Goal: Task Accomplishment & Management: Use online tool/utility

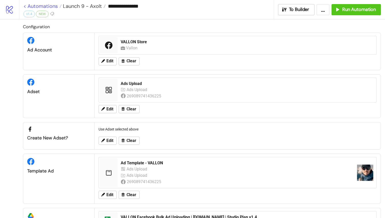
click at [24, 6] on link "< Automations" at bounding box center [42, 6] width 38 height 5
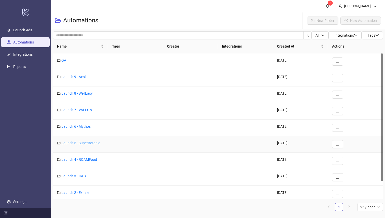
click at [83, 144] on link "Launch 5 - SuperBotanic" at bounding box center [80, 143] width 39 height 4
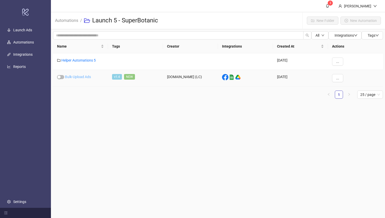
click at [78, 77] on link "Bulk-Upload Ads" at bounding box center [78, 77] width 26 height 4
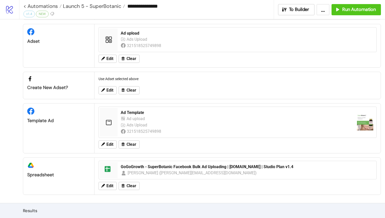
scroll to position [51, 0]
click at [110, 147] on span "Edit" at bounding box center [109, 144] width 7 height 5
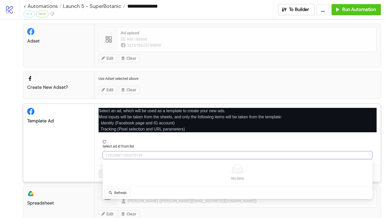
click at [127, 156] on span "120209811262670139" at bounding box center [238, 155] width 264 height 8
type input "******"
click at [123, 193] on span "Refetch" at bounding box center [120, 193] width 12 height 4
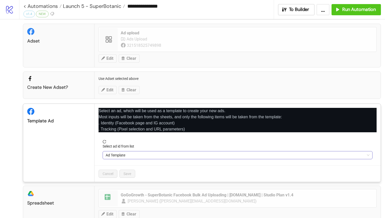
click at [138, 156] on span "Ad Template" at bounding box center [238, 155] width 264 height 8
click at [132, 153] on span "Ad Template" at bounding box center [238, 155] width 264 height 8
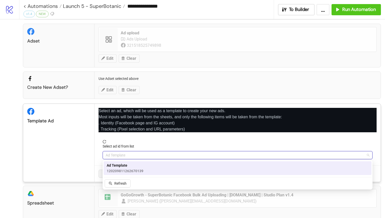
click at [132, 169] on span "120209811262670139" at bounding box center [125, 171] width 37 height 6
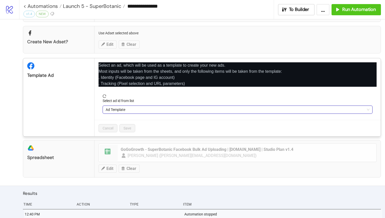
scroll to position [103, 0]
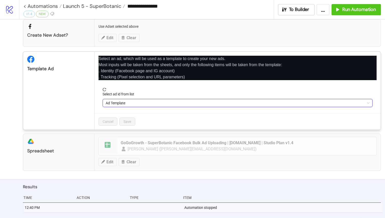
click at [158, 125] on div "Cancel Save" at bounding box center [237, 121] width 286 height 17
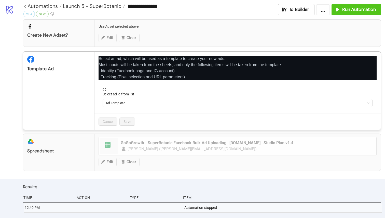
click at [158, 135] on div "**********" at bounding box center [192, 109] width 385 height 218
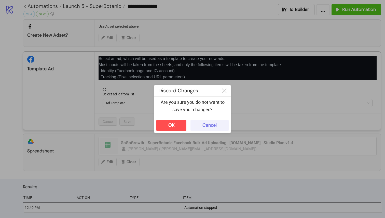
click at [210, 128] on button "Cancel" at bounding box center [209, 125] width 38 height 11
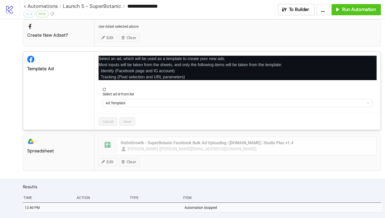
scroll to position [111, 0]
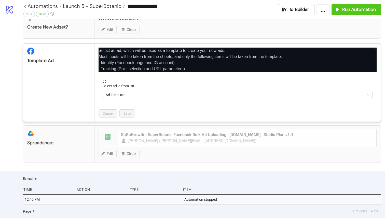
click at [193, 158] on div "**********" at bounding box center [192, 109] width 385 height 218
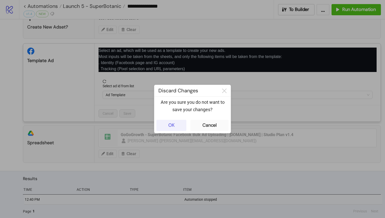
click at [173, 120] on button "OK" at bounding box center [171, 125] width 30 height 11
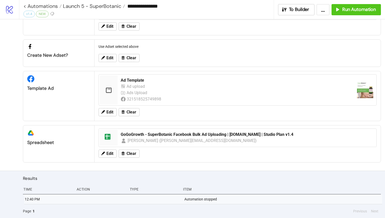
scroll to position [81, 0]
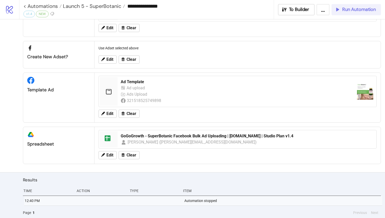
click at [357, 10] on span "Run Automation" at bounding box center [359, 10] width 34 height 6
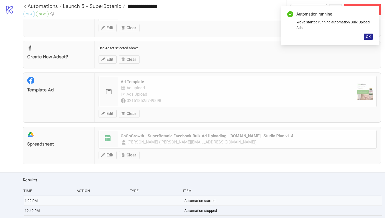
click at [369, 37] on span "OK" at bounding box center [368, 37] width 5 height 4
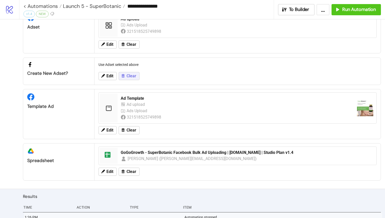
scroll to position [0, 0]
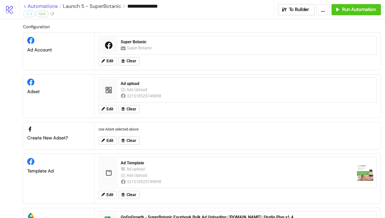
click at [25, 5] on link "< Automations" at bounding box center [42, 6] width 38 height 5
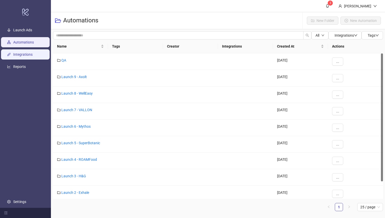
click at [30, 54] on link "Integrations" at bounding box center [22, 55] width 19 height 4
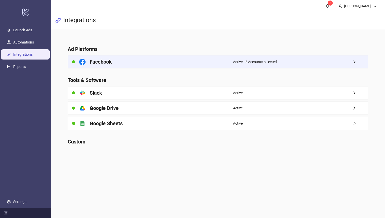
click at [143, 66] on div "Facebook" at bounding box center [150, 61] width 165 height 13
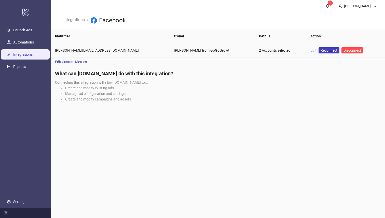
click at [310, 49] on link "Edit" at bounding box center [313, 50] width 6 height 4
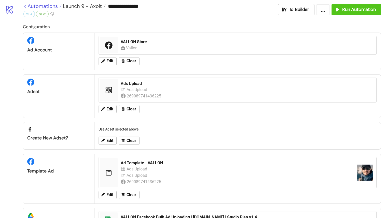
click at [25, 7] on link "< Automations" at bounding box center [42, 6] width 38 height 5
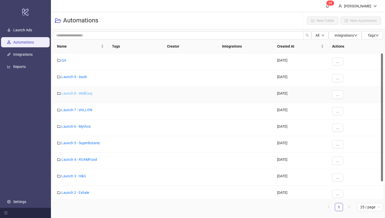
click at [81, 93] on link "Launch 8 - WellEasy" at bounding box center [76, 93] width 31 height 4
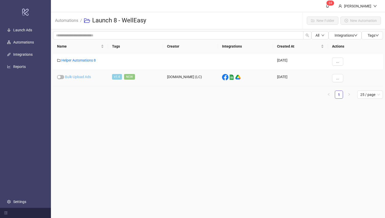
click at [83, 77] on link "Bulk-Upload Ads" at bounding box center [78, 77] width 26 height 4
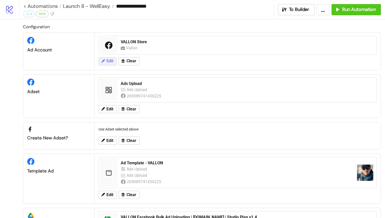
click at [106, 62] on span "Edit" at bounding box center [109, 61] width 7 height 5
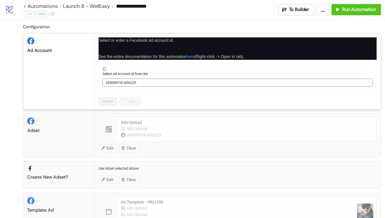
click at [120, 81] on span "269089741436225" at bounding box center [238, 83] width 264 height 8
click at [132, 84] on span "VALLON Store" at bounding box center [238, 83] width 264 height 8
click at [24, 5] on link "< Automations" at bounding box center [42, 6] width 38 height 5
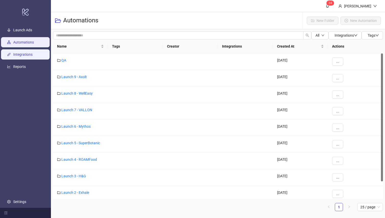
click at [28, 56] on link "Integrations" at bounding box center [22, 55] width 19 height 4
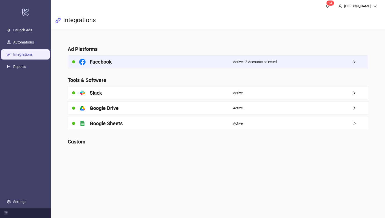
click at [100, 64] on h4 "Facebook" at bounding box center [101, 61] width 22 height 7
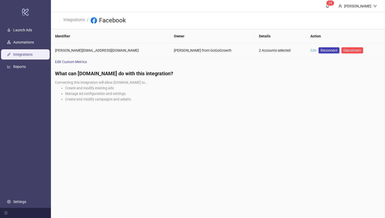
click at [310, 50] on link "Edit" at bounding box center [313, 50] width 6 height 4
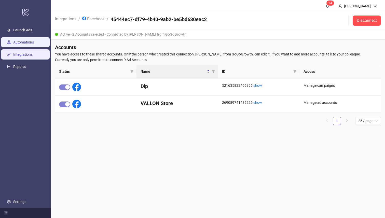
click at [16, 43] on link "Automations" at bounding box center [23, 42] width 21 height 4
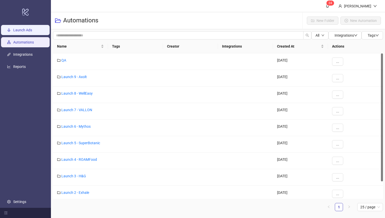
click at [18, 31] on link "Launch Ads" at bounding box center [22, 30] width 19 height 4
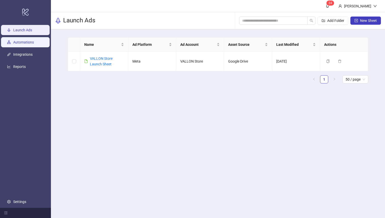
click at [23, 42] on link "Automations" at bounding box center [23, 42] width 21 height 4
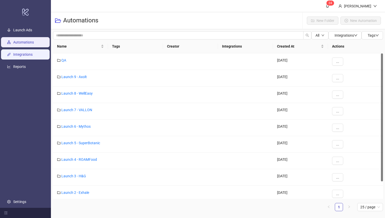
click at [24, 53] on link "Integrations" at bounding box center [22, 55] width 19 height 4
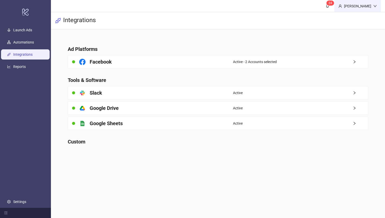
click at [363, 7] on div "[PERSON_NAME]" at bounding box center [357, 6] width 31 height 6
click at [367, 6] on div "[PERSON_NAME]" at bounding box center [357, 6] width 31 height 6
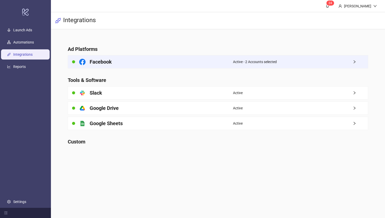
click at [210, 64] on div "Facebook" at bounding box center [150, 61] width 165 height 13
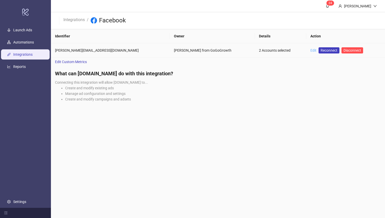
click at [310, 50] on link "Edit" at bounding box center [313, 50] width 6 height 4
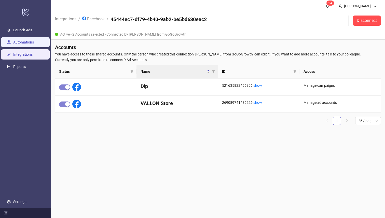
click at [34, 44] on link "Automations" at bounding box center [23, 42] width 21 height 4
click at [28, 44] on link "Automations" at bounding box center [23, 42] width 21 height 4
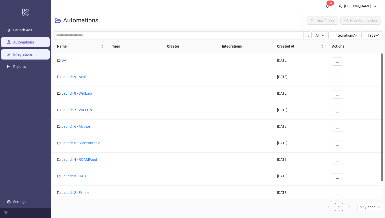
click at [28, 53] on link "Integrations" at bounding box center [22, 55] width 19 height 4
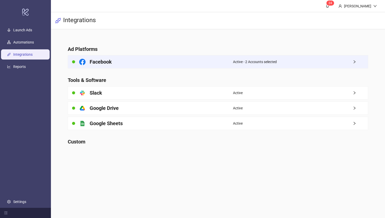
click at [290, 64] on div "Active - 2 Accounts selected" at bounding box center [300, 61] width 135 height 13
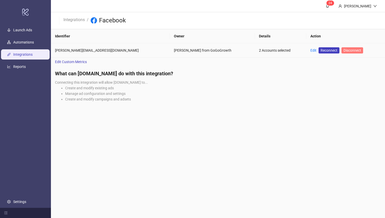
click at [343, 51] on span "Disconnect" at bounding box center [352, 50] width 18 height 4
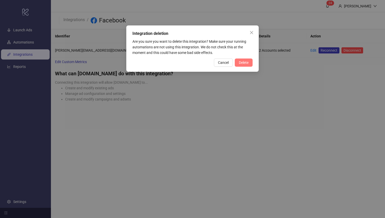
click at [246, 62] on span "Delete" at bounding box center [244, 63] width 10 height 4
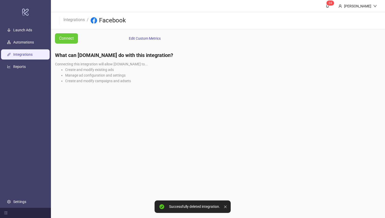
click at [63, 39] on span "Connect" at bounding box center [66, 38] width 15 height 6
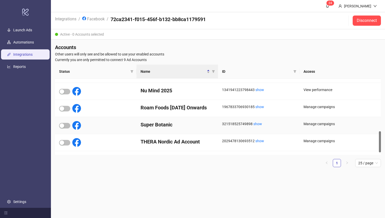
scroll to position [196, 0]
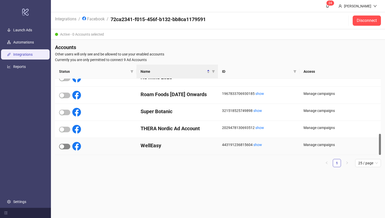
click at [66, 147] on span "button" at bounding box center [64, 147] width 11 height 6
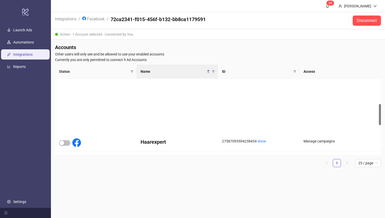
scroll to position [0, 0]
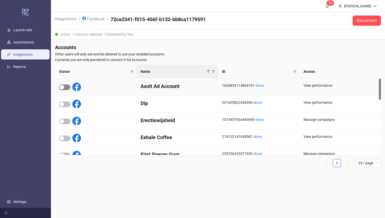
click at [63, 89] on div "button" at bounding box center [62, 87] width 5 height 5
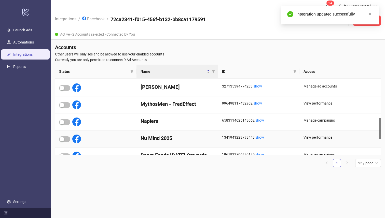
scroll to position [141, 0]
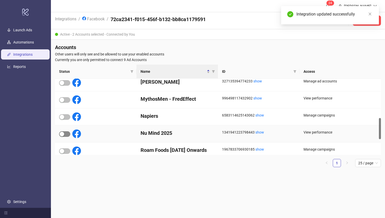
click at [66, 136] on span "button" at bounding box center [64, 134] width 11 height 6
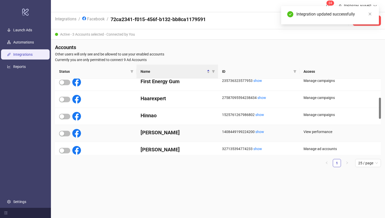
scroll to position [75, 0]
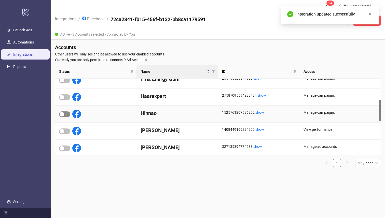
click at [63, 115] on div "button" at bounding box center [62, 114] width 5 height 5
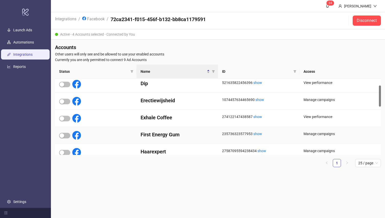
scroll to position [26, 0]
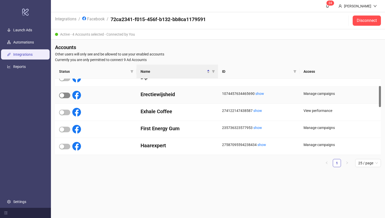
click at [64, 97] on span "button" at bounding box center [64, 96] width 11 height 6
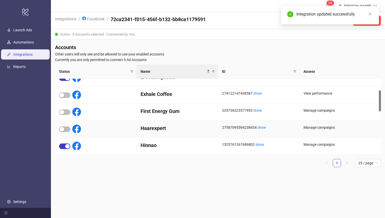
scroll to position [49, 0]
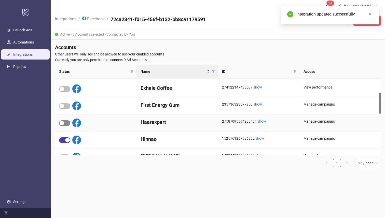
click at [63, 122] on div "button" at bounding box center [62, 123] width 5 height 5
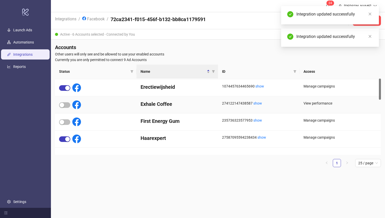
scroll to position [0, 0]
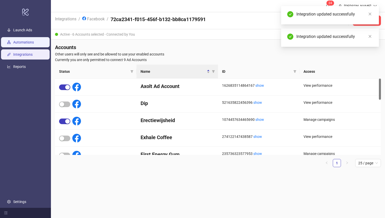
click at [26, 42] on link "Automations" at bounding box center [23, 42] width 21 height 4
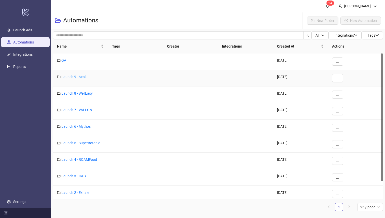
click at [80, 76] on link "Launch 9 - Axolt" at bounding box center [73, 77] width 25 height 4
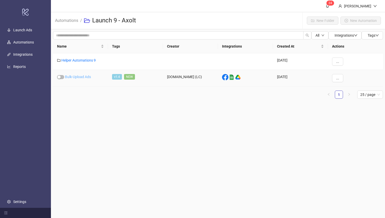
click at [81, 77] on link "Bulk-Upload Ads" at bounding box center [78, 77] width 26 height 4
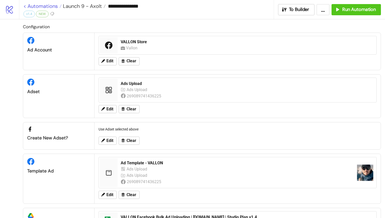
click at [25, 7] on link "< Automations" at bounding box center [42, 6] width 38 height 5
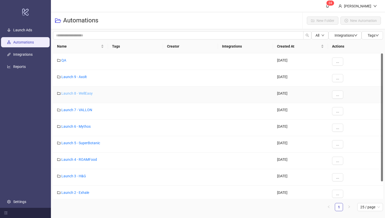
click at [77, 92] on link "Launch 8 - WellEasy" at bounding box center [76, 93] width 31 height 4
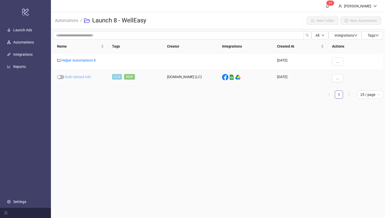
click at [76, 75] on link "Bulk-Upload Ads" at bounding box center [78, 77] width 26 height 4
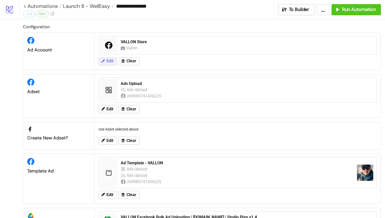
click at [109, 61] on span "Edit" at bounding box center [109, 61] width 7 height 5
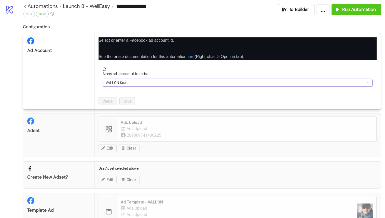
click at [132, 82] on span "VALLON Store" at bounding box center [238, 83] width 264 height 8
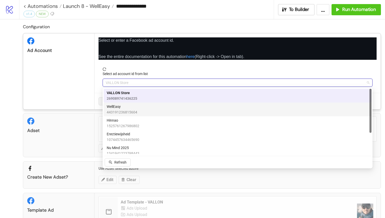
click at [139, 109] on div "WellEasy 443191236815604" at bounding box center [238, 109] width 262 height 11
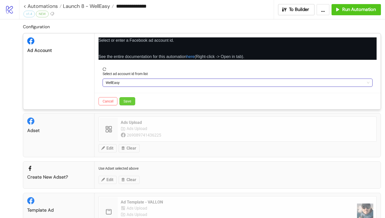
click at [123, 104] on button "Save" at bounding box center [127, 101] width 16 height 8
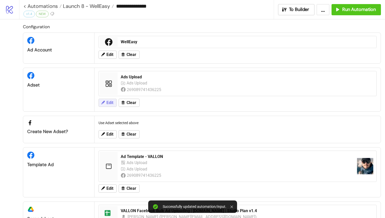
click at [114, 101] on button "Edit" at bounding box center [107, 103] width 18 height 8
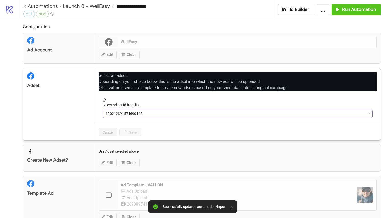
click at [135, 115] on span "120212391574690445" at bounding box center [238, 114] width 264 height 8
click at [166, 115] on span "Ads Upload" at bounding box center [238, 114] width 264 height 8
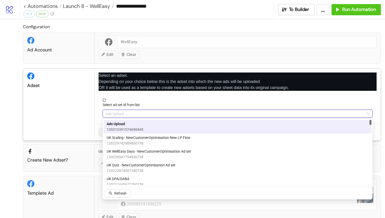
click at [159, 127] on div "Ads Upload 120212391574690445" at bounding box center [238, 126] width 262 height 11
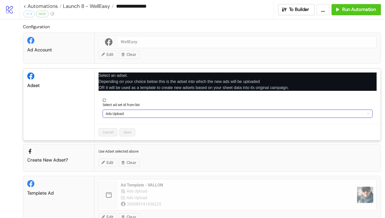
click at [172, 145] on div "Create new adset? Use Adset selected above Edit Clear" at bounding box center [202, 157] width 358 height 27
click at [373, 75] on icon "close" at bounding box center [375, 74] width 4 height 4
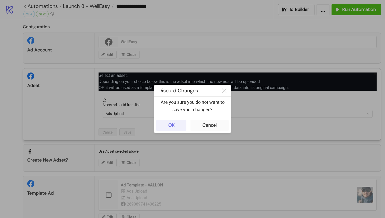
click at [176, 121] on button "OK" at bounding box center [171, 125] width 30 height 11
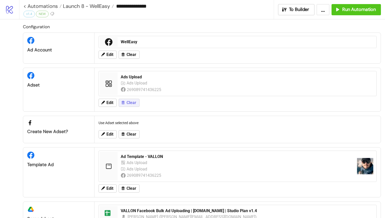
click at [130, 105] on span "Clear" at bounding box center [131, 102] width 10 height 5
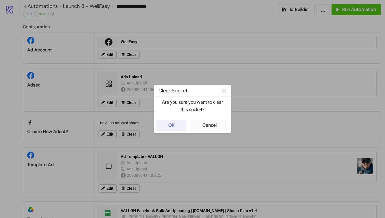
click at [174, 127] on div "OK" at bounding box center [171, 125] width 6 height 6
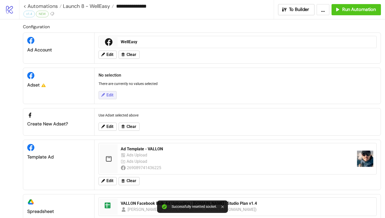
click at [108, 97] on button "Edit" at bounding box center [107, 95] width 18 height 8
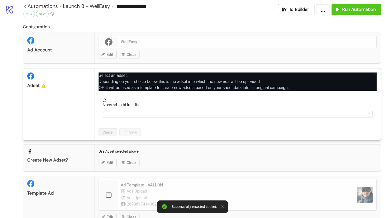
click at [129, 118] on form "Select ad set id from list" at bounding box center [237, 110] width 278 height 25
click at [134, 115] on input "Select ad set id from list" at bounding box center [235, 114] width 259 height 8
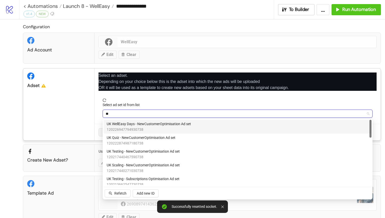
type input "*"
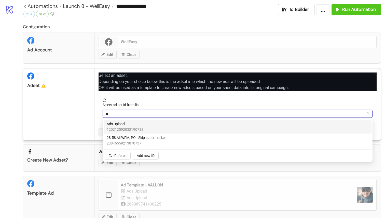
type input "***"
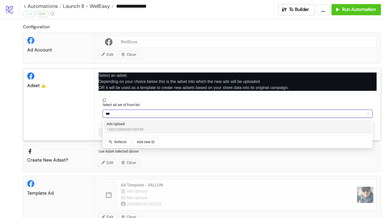
click at [143, 126] on div "Ads Upload 120212592032190738" at bounding box center [238, 126] width 262 height 11
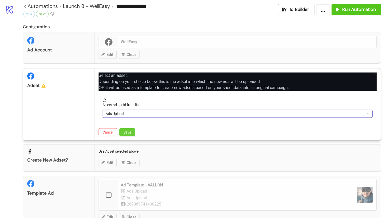
click at [130, 132] on span "Save" at bounding box center [127, 132] width 8 height 4
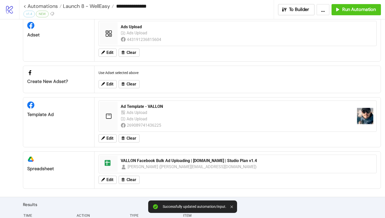
scroll to position [63, 0]
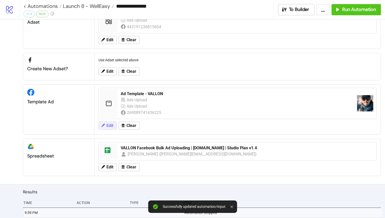
click at [113, 127] on button "Edit" at bounding box center [107, 126] width 18 height 8
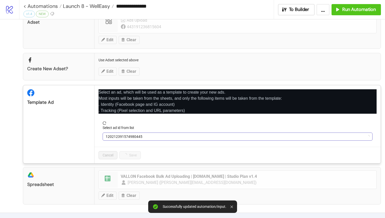
click at [153, 136] on span "120212391574980445" at bounding box center [238, 137] width 264 height 8
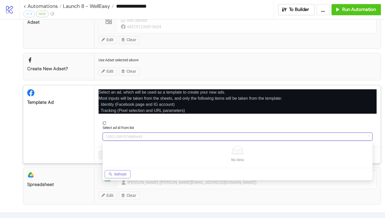
click at [117, 172] on span "Refresh" at bounding box center [120, 174] width 12 height 4
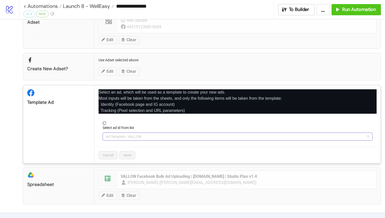
click at [134, 136] on span "Ad Template - VALLON" at bounding box center [238, 137] width 264 height 8
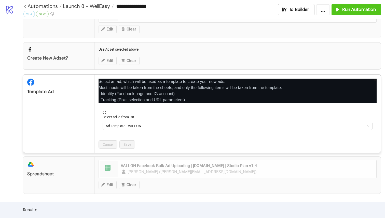
scroll to position [78, 0]
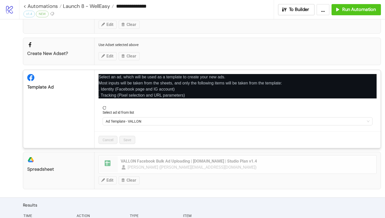
click at [147, 127] on form "Select ad id from list Ad Template - VALLON" at bounding box center [237, 118] width 278 height 25
click at [155, 121] on span "Ad Template - VALLON" at bounding box center [238, 122] width 264 height 8
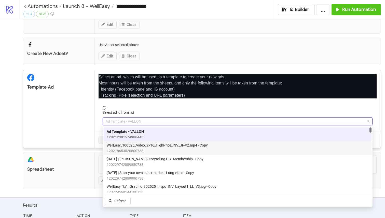
click at [64, 162] on div "platform/google_drive Spreadsheet spreadsheet VALLON Facebook Bulk Ad Uploading…" at bounding box center [202, 170] width 358 height 37
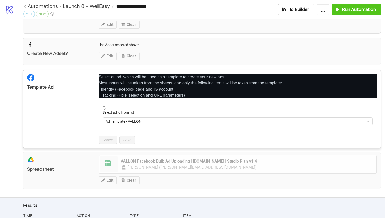
click at [376, 76] on icon "close" at bounding box center [375, 76] width 4 height 4
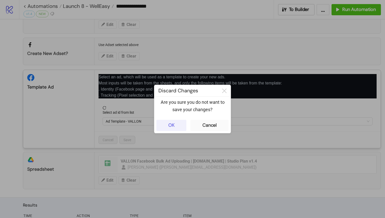
click at [178, 125] on button "OK" at bounding box center [171, 125] width 30 height 11
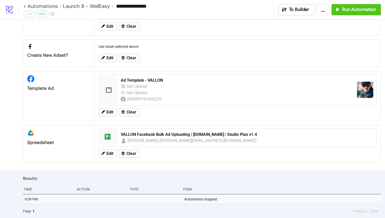
scroll to position [76, 0]
click at [134, 112] on span "Clear" at bounding box center [131, 112] width 10 height 5
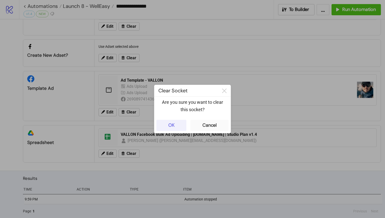
click at [175, 126] on button "OK" at bounding box center [171, 125] width 30 height 11
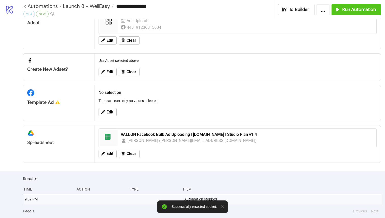
scroll to position [62, 0]
click at [111, 113] on span "Edit" at bounding box center [109, 112] width 7 height 5
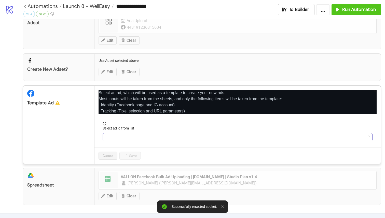
click at [137, 137] on input "Select ad id from list" at bounding box center [235, 137] width 259 height 8
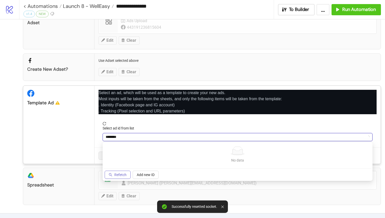
type input "********"
click at [125, 172] on button "Refetch" at bounding box center [118, 175] width 26 height 8
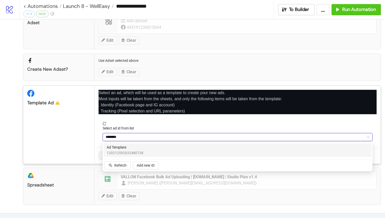
click at [130, 149] on span "Ad Template" at bounding box center [125, 148] width 37 height 6
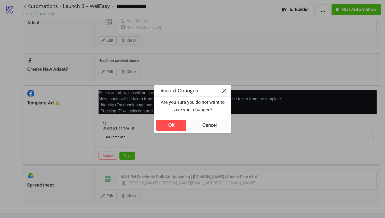
click at [224, 89] on icon at bounding box center [224, 91] width 5 height 5
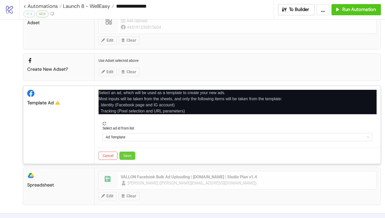
click at [132, 152] on button "Save" at bounding box center [127, 156] width 16 height 8
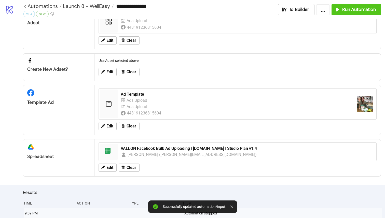
scroll to position [72, 0]
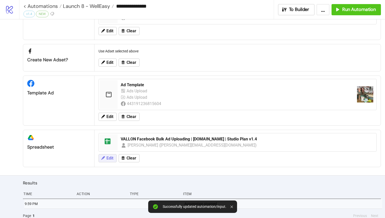
click at [112, 158] on span "Edit" at bounding box center [109, 158] width 7 height 5
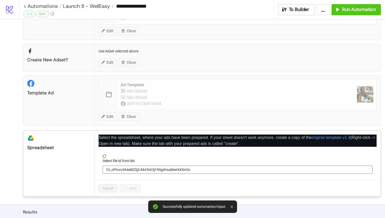
click at [120, 170] on span "1U_nPIcvcVA4eBZQjC4XeTe23j19SgXtsubberhXXnOc" at bounding box center [238, 170] width 264 height 8
click at [205, 170] on span "VALLON Facebook Bulk Ad Uploading | [DOMAIN_NAME] | Studio Plan v1.4" at bounding box center [238, 170] width 264 height 8
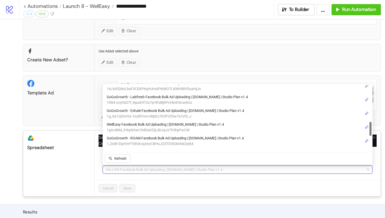
scroll to position [193, 0]
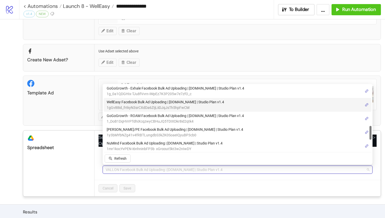
click at [157, 104] on span "WellEasy Facebook Bulk Ad Uploading | [DOMAIN_NAME] | Studio Plan v1.4" at bounding box center [165, 102] width 117 height 6
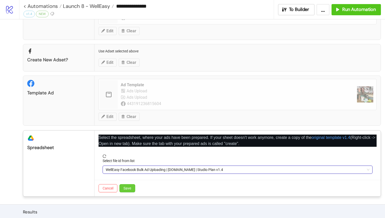
click at [130, 189] on span "Save" at bounding box center [127, 188] width 8 height 4
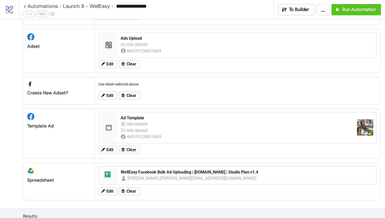
scroll to position [41, 0]
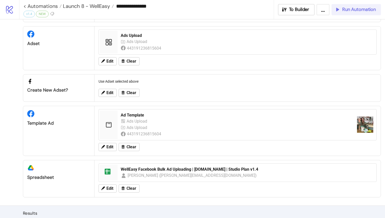
click at [365, 12] on span "Run Automation" at bounding box center [359, 10] width 34 height 6
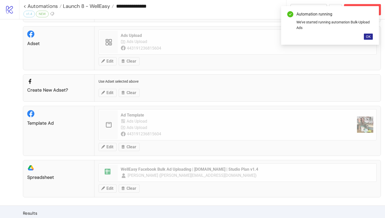
click at [370, 35] on span "OK" at bounding box center [368, 37] width 5 height 4
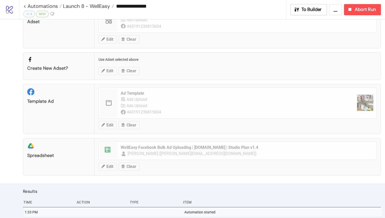
scroll to position [63, 0]
click at [24, 8] on link "< Automations" at bounding box center [42, 6] width 38 height 5
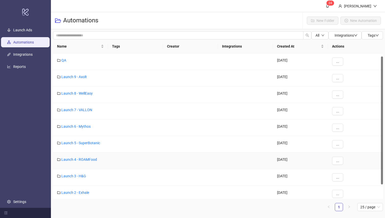
scroll to position [20, 0]
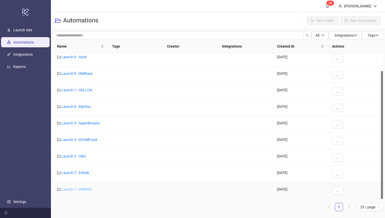
click at [79, 189] on link "Launch 1 - HINNAO" at bounding box center [76, 189] width 31 height 4
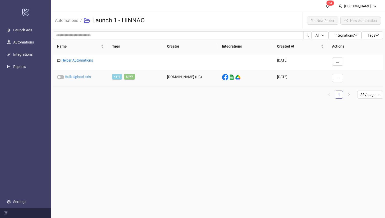
click at [83, 76] on link "Bulk-Upload Ads" at bounding box center [78, 77] width 26 height 4
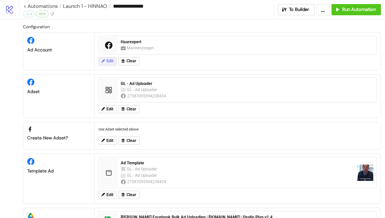
click at [110, 62] on span "Edit" at bounding box center [109, 61] width 7 height 5
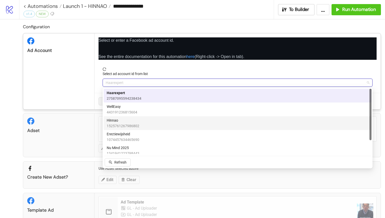
click at [136, 116] on div "Hinnao 1525761267986802" at bounding box center [238, 123] width 268 height 14
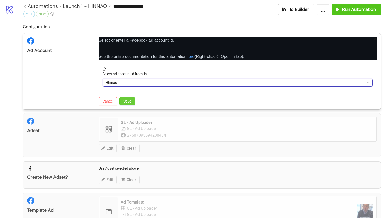
click at [129, 99] on span "Save" at bounding box center [127, 101] width 8 height 4
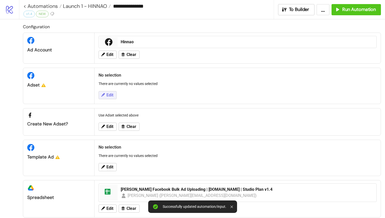
click at [109, 97] on span "Edit" at bounding box center [109, 95] width 7 height 5
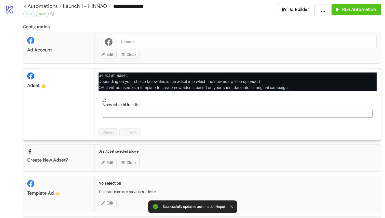
click at [126, 114] on input "Select ad set id from list" at bounding box center [235, 114] width 259 height 8
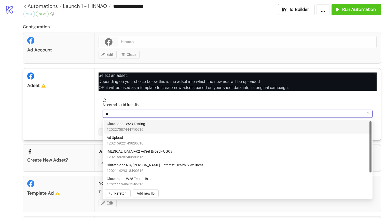
type input "***"
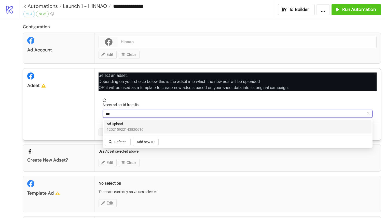
click at [132, 126] on span "Ad Upload" at bounding box center [125, 124] width 37 height 6
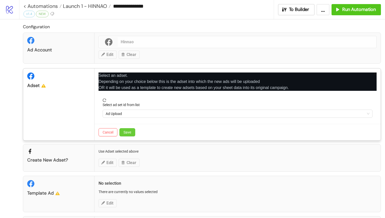
click at [129, 132] on span "Save" at bounding box center [127, 132] width 8 height 4
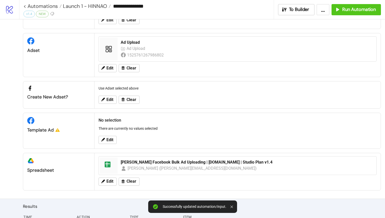
scroll to position [35, 0]
click at [112, 140] on span "Edit" at bounding box center [109, 139] width 7 height 5
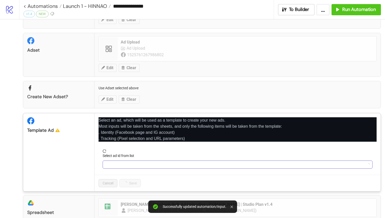
click at [126, 162] on input "Select ad id from list" at bounding box center [235, 165] width 259 height 8
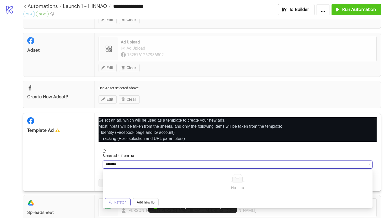
type input "********"
click at [113, 206] on button "Refetch" at bounding box center [118, 202] width 26 height 8
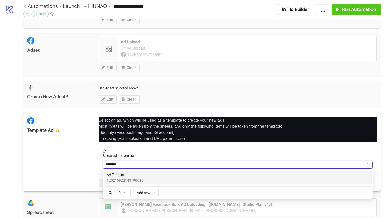
click at [154, 177] on div "Ad Template 120215922143790616" at bounding box center [238, 177] width 262 height 11
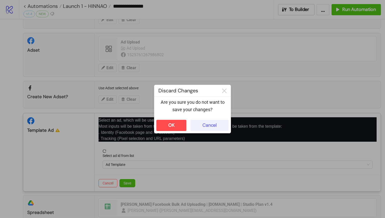
click at [196, 125] on button "Cancel" at bounding box center [209, 125] width 38 height 11
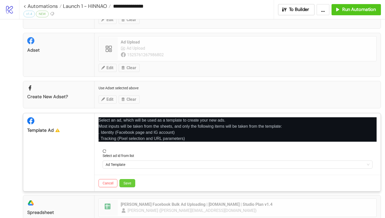
click at [123, 180] on button "Save" at bounding box center [127, 183] width 16 height 8
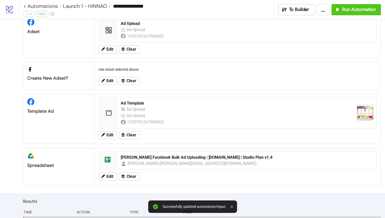
scroll to position [63, 0]
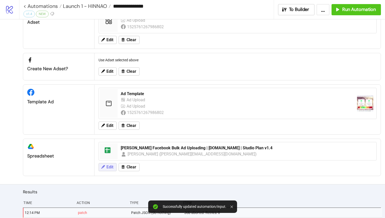
click at [109, 166] on span "Edit" at bounding box center [109, 167] width 7 height 5
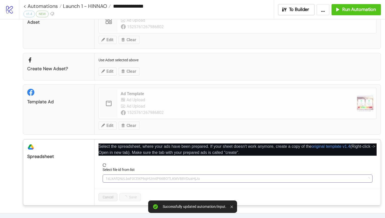
click at [126, 180] on span "1sLkAfQNzLbaF0CEKP6qHUm4P66BOTLKMV88VDuaHjJo" at bounding box center [238, 179] width 264 height 8
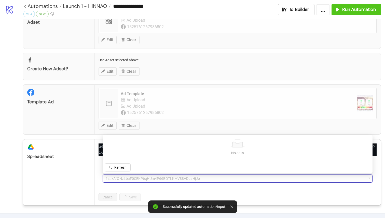
type input "*"
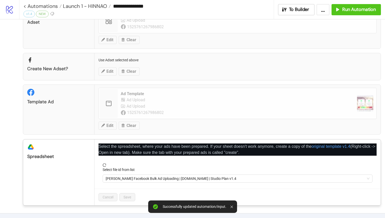
click at [146, 177] on span "[PERSON_NAME] Facebook Bulk Ad Uploading | [DOMAIN_NAME] | Studio Plan v1.4" at bounding box center [238, 179] width 264 height 8
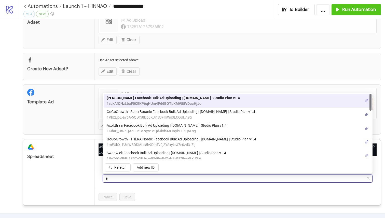
type input "**"
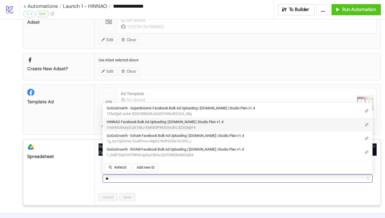
click at [151, 124] on span "HINNAO Facebook Bulk Ad Uploading | [DOMAIN_NAME] | Studio Plan v1.4" at bounding box center [165, 122] width 117 height 6
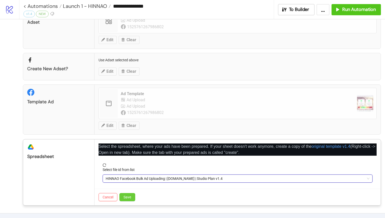
click at [132, 199] on button "Save" at bounding box center [127, 197] width 16 height 8
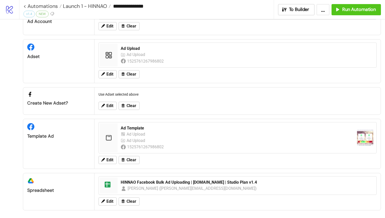
scroll to position [0, 0]
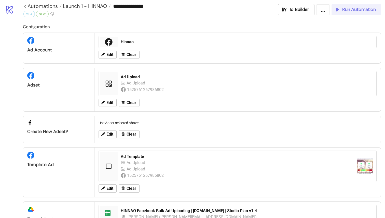
click at [361, 9] on span "Run Automation" at bounding box center [359, 10] width 34 height 6
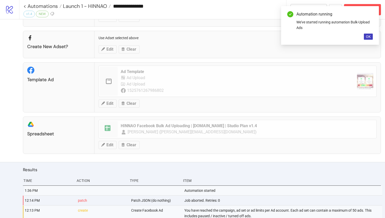
scroll to position [100, 0]
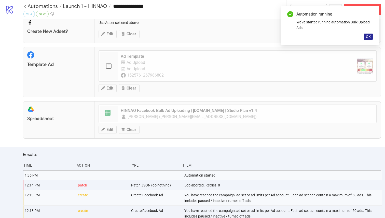
click at [366, 35] on span "OK" at bounding box center [368, 37] width 5 height 4
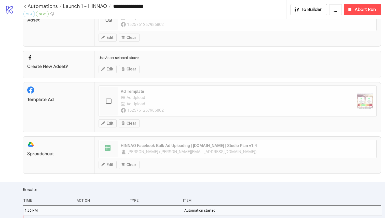
scroll to position [0, 0]
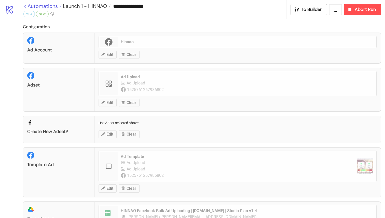
click at [25, 8] on link "< Automations" at bounding box center [42, 6] width 38 height 5
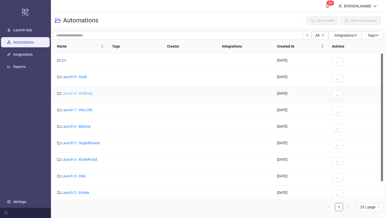
click at [76, 92] on link "Launch 8 - WellEasy" at bounding box center [76, 93] width 31 height 4
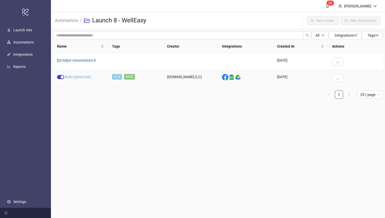
click at [82, 76] on link "Bulk-Upload Ads" at bounding box center [78, 77] width 26 height 4
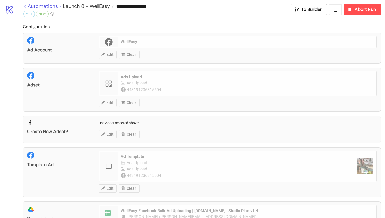
click at [25, 7] on link "< Automations" at bounding box center [42, 6] width 38 height 5
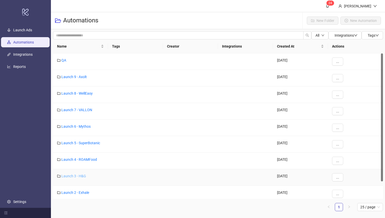
scroll to position [20, 0]
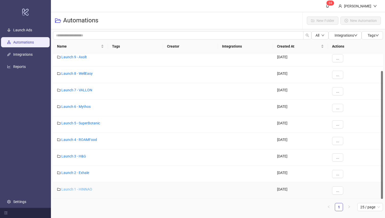
click at [79, 188] on link "Launch 1 - HINNAO" at bounding box center [76, 189] width 31 height 4
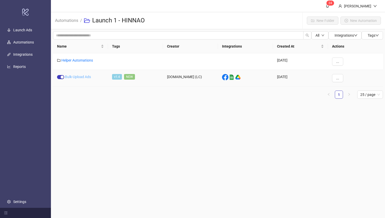
click at [89, 78] on link "Bulk-Upload Ads" at bounding box center [78, 77] width 26 height 4
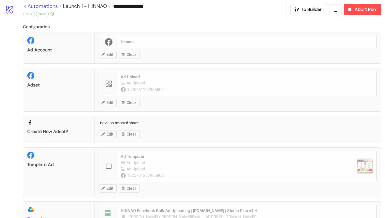
click at [26, 7] on link "< Automations" at bounding box center [42, 6] width 38 height 5
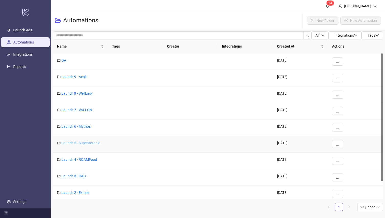
scroll to position [9, 0]
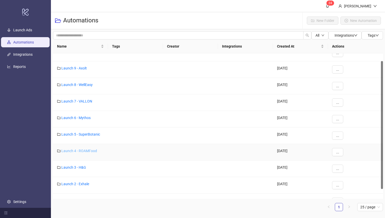
click at [87, 151] on link "Launch 4 - ROAMFood" at bounding box center [79, 151] width 36 height 4
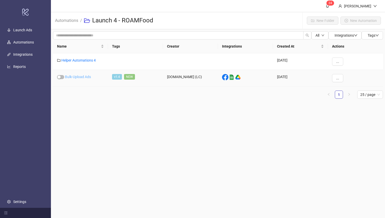
click at [88, 77] on link "Bulk-Upload Ads" at bounding box center [78, 77] width 26 height 4
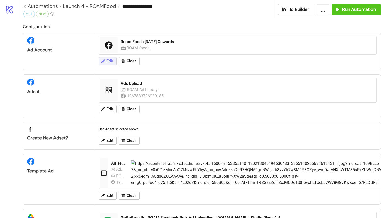
click at [105, 60] on icon at bounding box center [103, 61] width 4 height 4
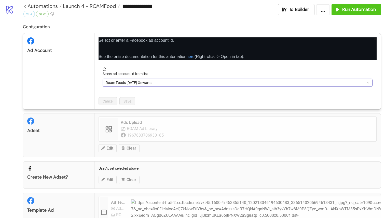
click at [129, 81] on span "Roam Foods [DATE] Onwards" at bounding box center [238, 83] width 264 height 8
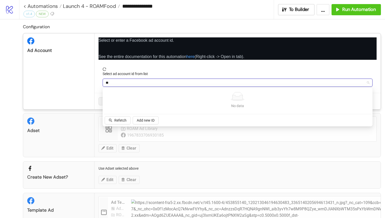
type input "*"
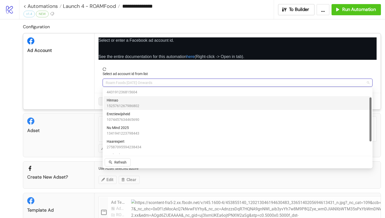
scroll to position [31, 0]
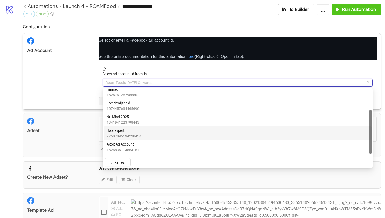
click at [142, 131] on div "Haarexpert 27587095594238434" at bounding box center [238, 133] width 262 height 11
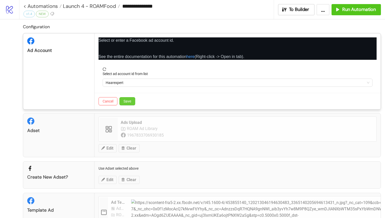
click at [127, 103] on span "Save" at bounding box center [127, 101] width 8 height 4
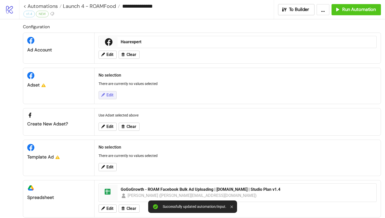
click at [104, 92] on button "Edit" at bounding box center [107, 95] width 18 height 8
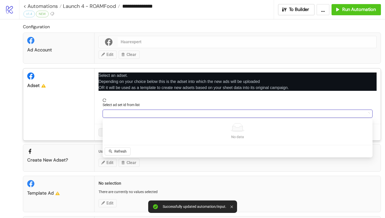
click at [119, 116] on input "Select ad set id from list" at bounding box center [235, 114] width 259 height 8
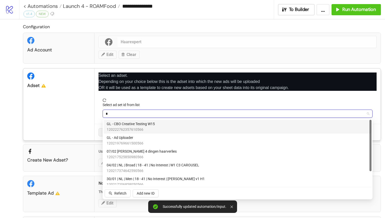
type input "**"
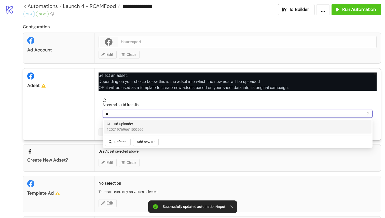
click at [140, 125] on span "GL - Ad Uploader" at bounding box center [125, 124] width 37 height 6
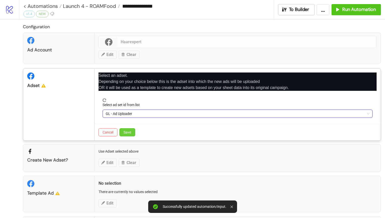
click at [126, 131] on span "Save" at bounding box center [127, 132] width 8 height 4
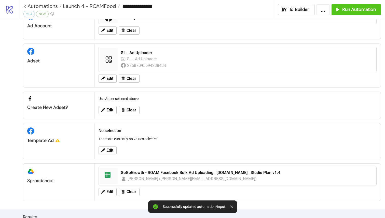
scroll to position [32, 0]
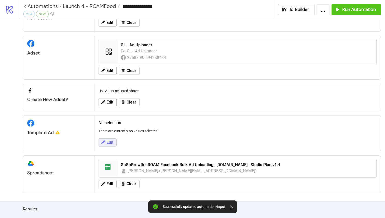
click at [112, 145] on button "Edit" at bounding box center [107, 142] width 18 height 8
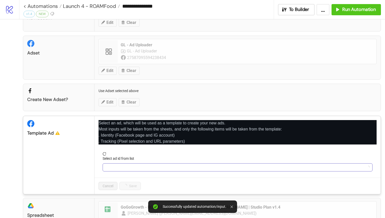
click at [132, 165] on input "Select ad id from list" at bounding box center [235, 168] width 259 height 8
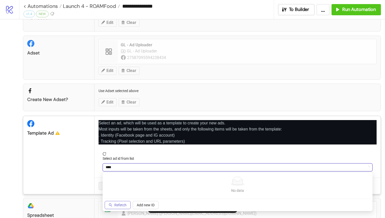
type input "****"
click at [120, 205] on span "Refetch" at bounding box center [120, 205] width 12 height 4
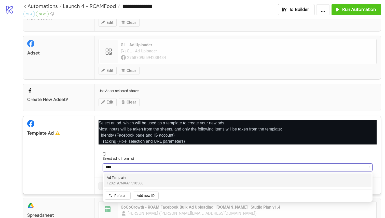
click at [142, 181] on span "120219769661510566" at bounding box center [125, 183] width 37 height 6
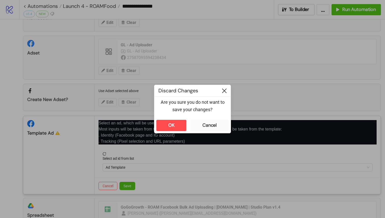
click at [222, 92] on icon at bounding box center [224, 91] width 5 height 5
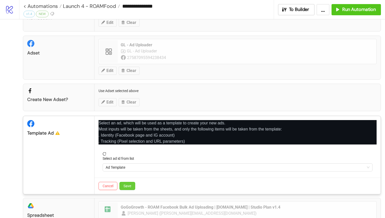
click at [125, 182] on button "Save" at bounding box center [127, 186] width 16 height 8
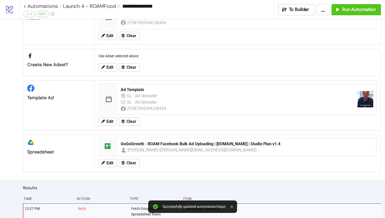
scroll to position [75, 0]
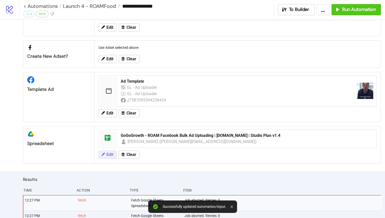
click at [105, 156] on button "Edit" at bounding box center [107, 155] width 18 height 8
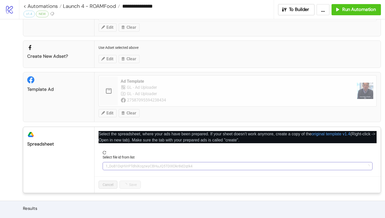
click at [126, 168] on span "1_DoB1DqHVrPTdhiXcqzwyCBHuJQ5TDIXDkr8id2qtk4" at bounding box center [238, 166] width 264 height 8
click at [167, 166] on span "GoGoGrowth - ROAM Facebook Bulk Ad Uploading | [DOMAIN_NAME] | Studio Plan v1.4" at bounding box center [238, 166] width 264 height 8
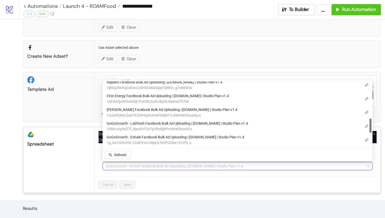
scroll to position [172, 0]
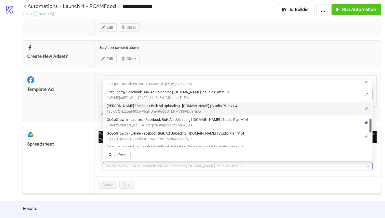
click at [151, 110] on span "1sLkAfQNzLbaF0CEKP6qHUm4P66BOTLKMV88VDuaHjJo" at bounding box center [172, 112] width 131 height 6
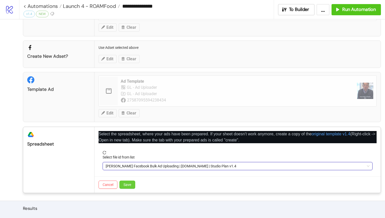
click at [132, 187] on button "Save" at bounding box center [127, 185] width 16 height 8
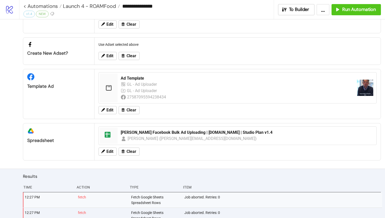
scroll to position [0, 0]
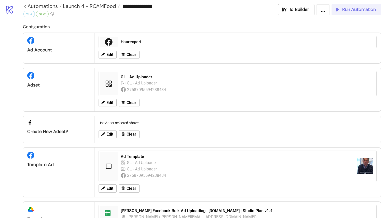
click at [369, 10] on span "Run Automation" at bounding box center [359, 10] width 34 height 6
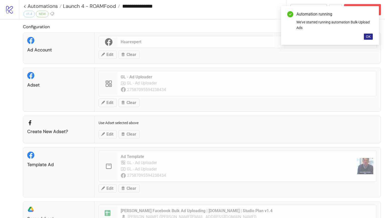
click at [368, 37] on span "OK" at bounding box center [368, 37] width 5 height 4
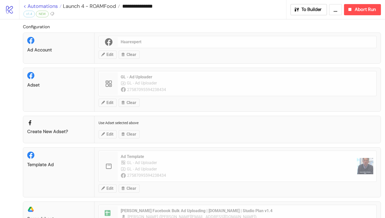
click at [24, 6] on link "< Automations" at bounding box center [42, 6] width 38 height 5
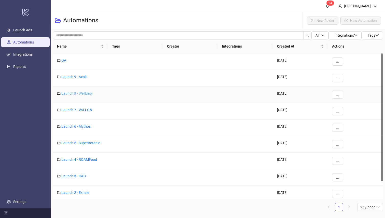
click at [83, 92] on link "Launch 8 - WellEasy" at bounding box center [76, 93] width 31 height 4
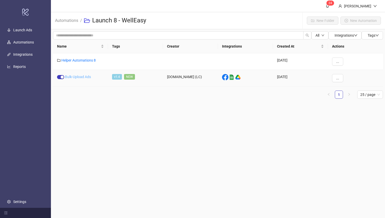
click at [87, 77] on link "Bulk-Upload Ads" at bounding box center [78, 77] width 26 height 4
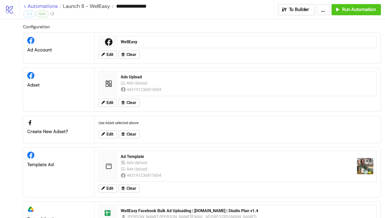
click at [26, 5] on link "< Automations" at bounding box center [42, 6] width 38 height 5
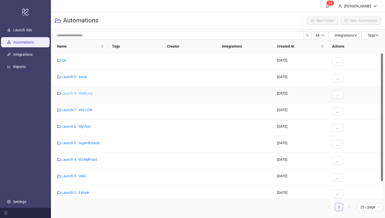
click at [79, 94] on link "Launch 8 - WellEasy" at bounding box center [76, 93] width 31 height 4
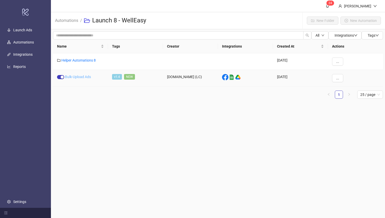
click at [82, 75] on link "Bulk-Upload Ads" at bounding box center [78, 77] width 26 height 4
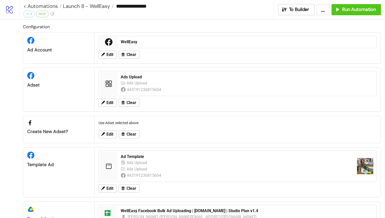
scroll to position [76, 0]
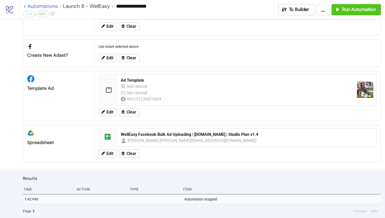
click at [26, 5] on link "< Automations" at bounding box center [42, 6] width 38 height 5
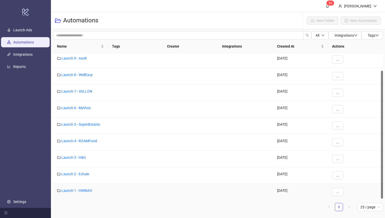
scroll to position [20, 0]
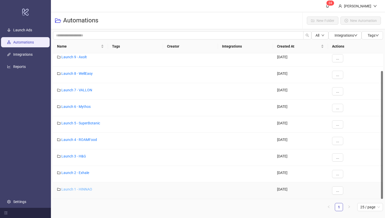
click at [84, 189] on link "Launch 1 - HINNAO" at bounding box center [76, 189] width 31 height 4
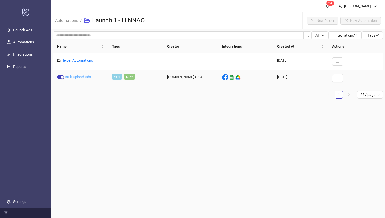
click at [87, 76] on link "Bulk-Upload Ads" at bounding box center [78, 77] width 26 height 4
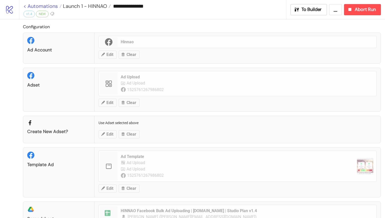
click at [26, 5] on link "< Automations" at bounding box center [42, 6] width 38 height 5
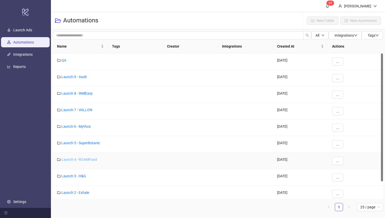
click at [86, 160] on link "Launch 4 - ROAMFood" at bounding box center [79, 159] width 36 height 4
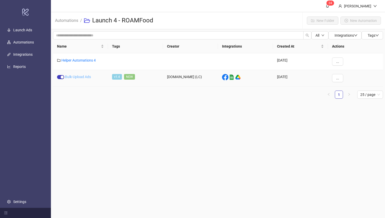
click at [77, 77] on link "Bulk-Upload Ads" at bounding box center [78, 77] width 26 height 4
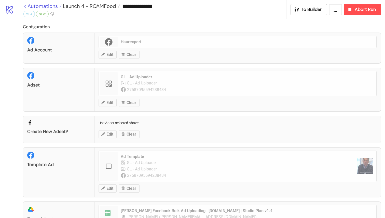
click at [25, 6] on link "< Automations" at bounding box center [42, 6] width 38 height 5
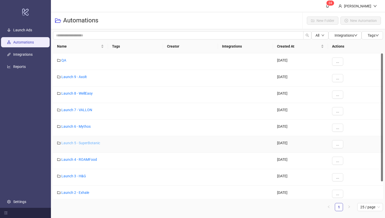
click at [83, 143] on link "Launch 5 - SuperBotanic" at bounding box center [80, 143] width 39 height 4
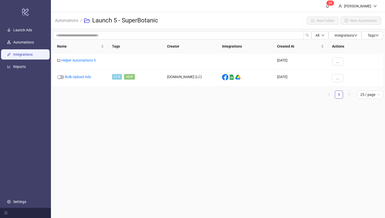
click at [29, 55] on link "Integrations" at bounding box center [22, 55] width 19 height 4
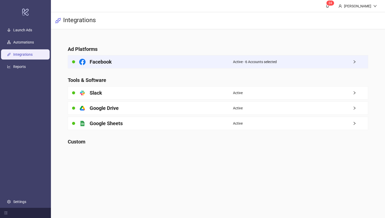
click at [140, 62] on div "Facebook" at bounding box center [150, 61] width 165 height 13
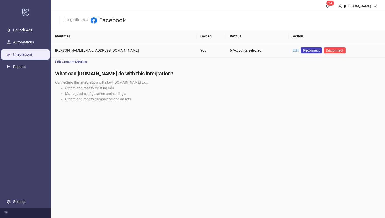
click at [293, 50] on link "Edit" at bounding box center [296, 50] width 6 height 4
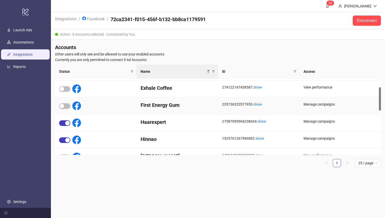
scroll to position [50, 0]
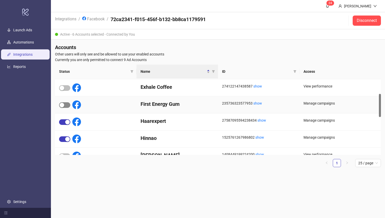
click at [63, 104] on div "button" at bounding box center [62, 105] width 5 height 5
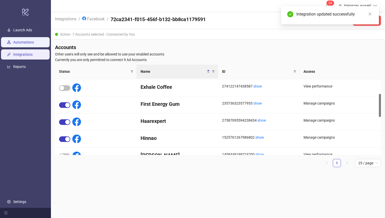
click at [19, 41] on link "Automations" at bounding box center [23, 42] width 21 height 4
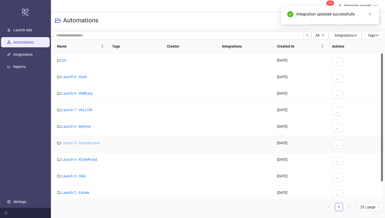
click at [86, 143] on link "Launch 5 - SuperBotanic" at bounding box center [80, 143] width 39 height 4
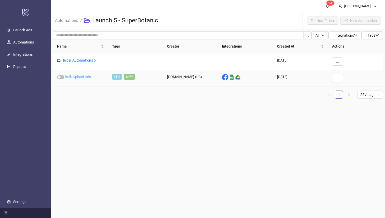
click at [86, 77] on link "Bulk-Upload Ads" at bounding box center [78, 77] width 26 height 4
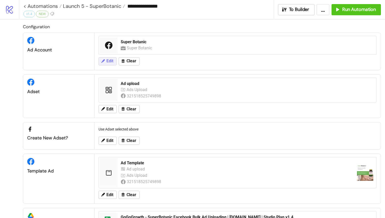
click at [107, 64] on button "Edit" at bounding box center [107, 61] width 18 height 8
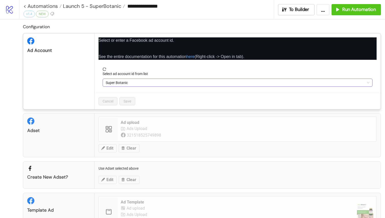
click at [118, 83] on span "Super Botanic" at bounding box center [238, 83] width 264 height 8
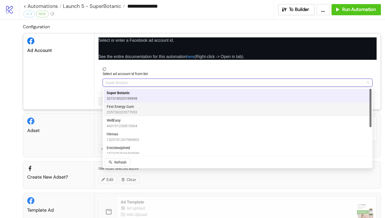
click at [156, 109] on div "First Energy Gum 235736323577953" at bounding box center [238, 109] width 262 height 11
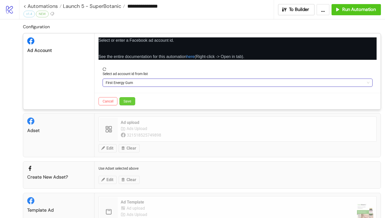
click at [129, 103] on span "Save" at bounding box center [127, 101] width 8 height 4
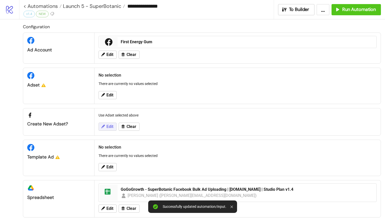
click at [106, 125] on button "Edit" at bounding box center [107, 127] width 18 height 8
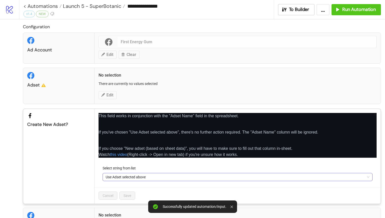
click at [146, 179] on span "Use Adset selected above" at bounding box center [238, 177] width 264 height 8
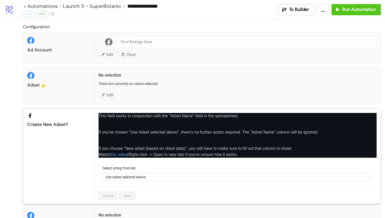
click at [107, 94] on div "Adset No selection There are currently no values selected Edit" at bounding box center [202, 86] width 358 height 36
click at [376, 116] on icon "close" at bounding box center [375, 115] width 4 height 4
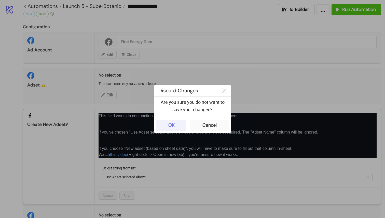
click at [181, 125] on button "OK" at bounding box center [171, 125] width 30 height 11
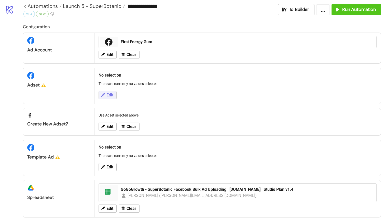
click at [108, 97] on span "Edit" at bounding box center [109, 95] width 7 height 5
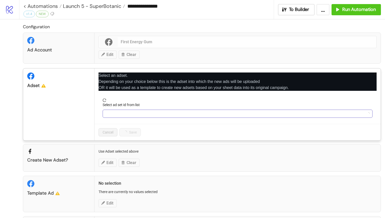
click at [119, 112] on input "Select ad set id from list" at bounding box center [235, 114] width 259 height 8
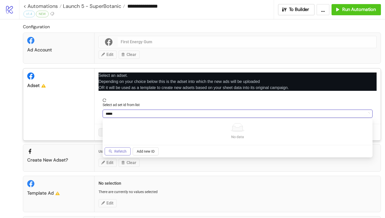
type input "*****"
click at [111, 153] on button "Refetch" at bounding box center [118, 151] width 26 height 8
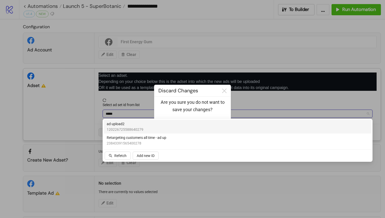
click at [143, 126] on div "ad upload2 120226725588640279" at bounding box center [238, 126] width 262 height 11
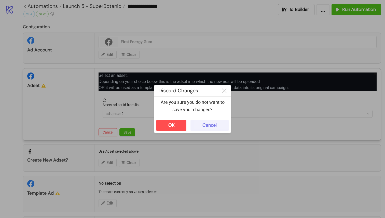
click at [202, 122] on button "Cancel" at bounding box center [209, 125] width 38 height 11
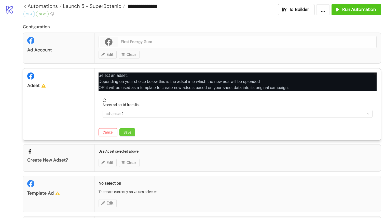
click at [130, 131] on span "Save" at bounding box center [127, 132] width 8 height 4
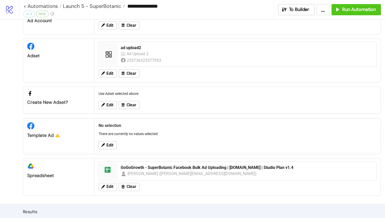
scroll to position [30, 0]
click at [102, 145] on icon at bounding box center [102, 144] width 5 height 5
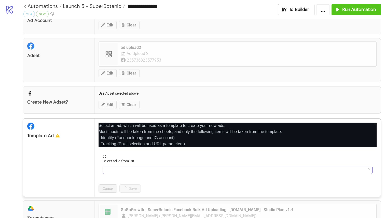
click at [121, 169] on input "Select ad id from list" at bounding box center [235, 170] width 259 height 8
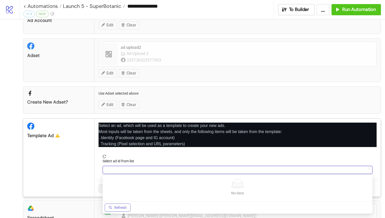
click at [120, 204] on button "Refresh" at bounding box center [118, 208] width 26 height 8
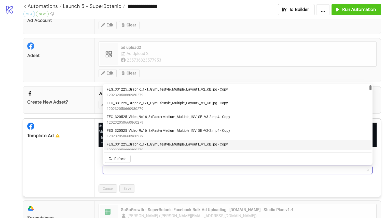
click at [142, 167] on input "Select ad id from list" at bounding box center [235, 170] width 259 height 8
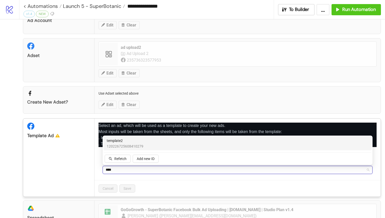
type input "*****"
click at [134, 143] on span "template2" at bounding box center [125, 141] width 37 height 6
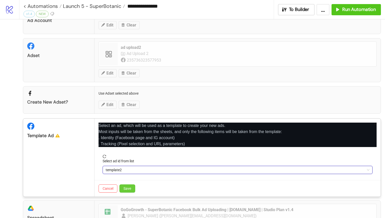
click at [125, 189] on span "Save" at bounding box center [127, 188] width 8 height 4
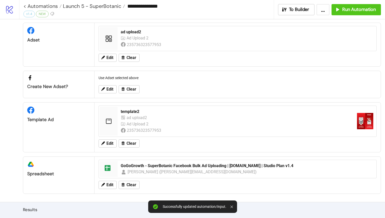
scroll to position [46, 0]
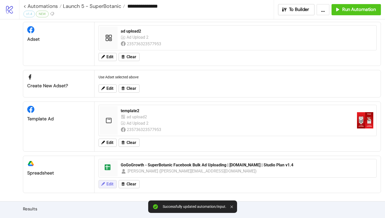
click at [111, 183] on span "Edit" at bounding box center [109, 184] width 7 height 5
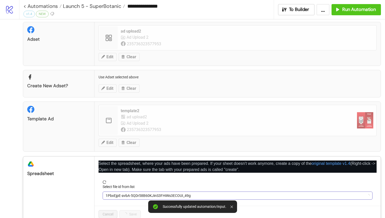
click at [116, 194] on span "1PbxEjpE-avbA-5QDr58B60KJinS3FHiWs3ECOUI_49g" at bounding box center [238, 196] width 264 height 8
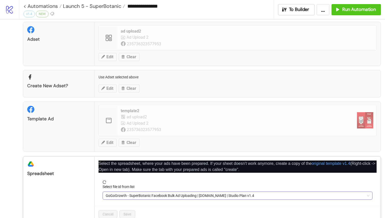
click at [123, 195] on span "GoGoGrowth - SuperBotanic Facebook Bulk Ad Uploading | [DOMAIN_NAME] | Studio P…" at bounding box center [238, 196] width 264 height 8
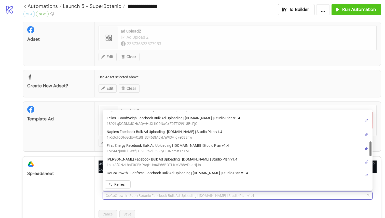
scroll to position [135, 0]
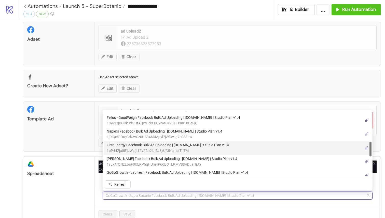
click at [153, 148] on span "1oP44Zju0iFluWsfjI1FvFRh2lJi5J8yUFJNemstThTM" at bounding box center [168, 151] width 122 height 6
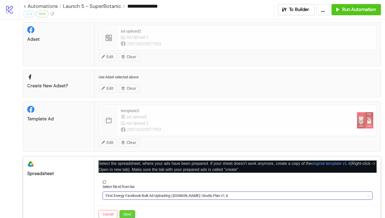
click at [129, 214] on span "Save" at bounding box center [127, 214] width 8 height 4
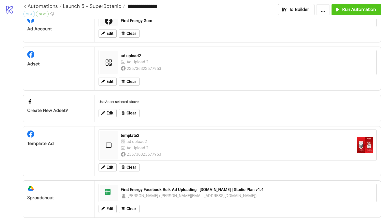
scroll to position [0, 0]
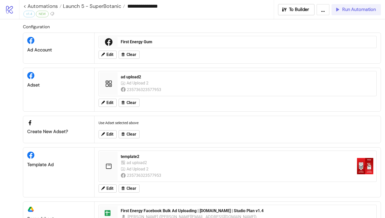
click at [363, 11] on span "Run Automation" at bounding box center [359, 10] width 34 height 6
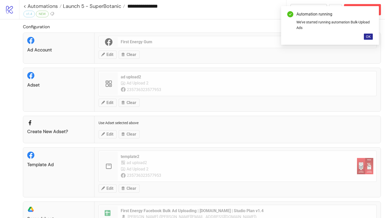
click at [368, 36] on span "OK" at bounding box center [368, 37] width 5 height 4
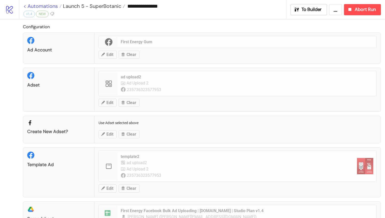
click at [26, 5] on link "< Automations" at bounding box center [42, 6] width 38 height 5
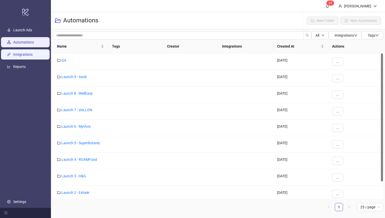
click at [23, 53] on link "Integrations" at bounding box center [22, 55] width 19 height 4
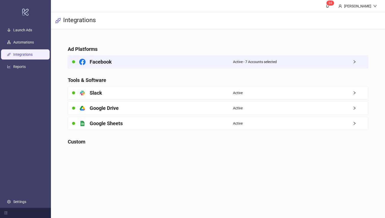
click at [101, 59] on h4 "Facebook" at bounding box center [101, 61] width 22 height 7
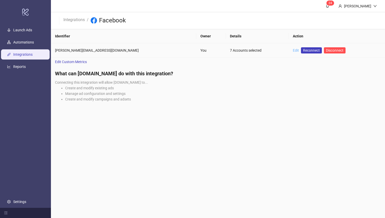
click at [293, 49] on link "Edit" at bounding box center [296, 50] width 6 height 4
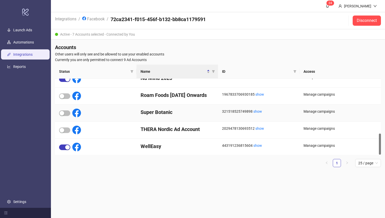
scroll to position [196, 0]
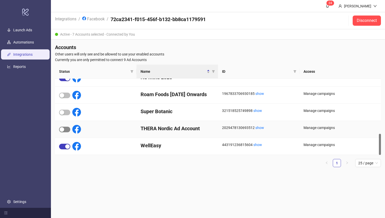
click at [62, 129] on div "button" at bounding box center [62, 129] width 5 height 5
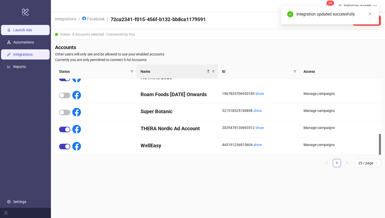
click at [32, 32] on link "Launch Ads" at bounding box center [22, 30] width 19 height 4
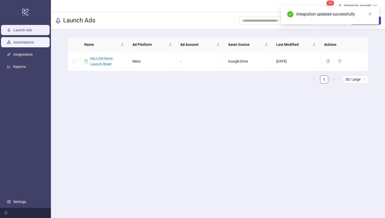
click at [34, 40] on link "Automations" at bounding box center [23, 42] width 21 height 4
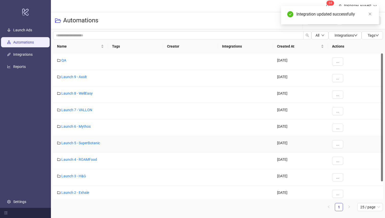
scroll to position [20, 0]
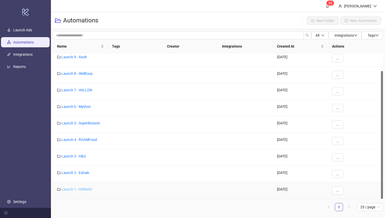
click at [82, 189] on link "Launch 1 - HINNAO" at bounding box center [76, 189] width 31 height 4
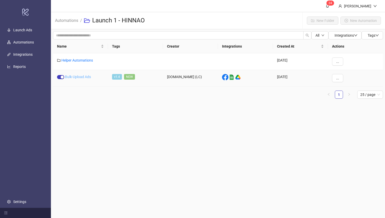
click at [80, 77] on link "Bulk-Upload Ads" at bounding box center [78, 77] width 26 height 4
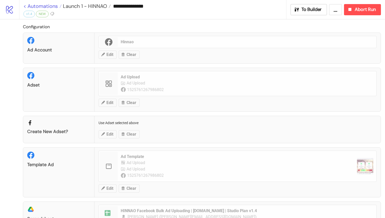
click at [24, 6] on link "< Automations" at bounding box center [42, 6] width 38 height 5
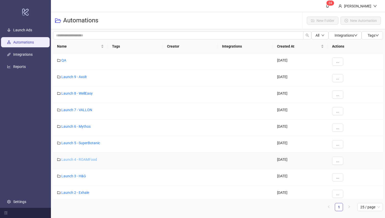
click at [79, 158] on link "Launch 4 - ROAMFood" at bounding box center [79, 159] width 36 height 4
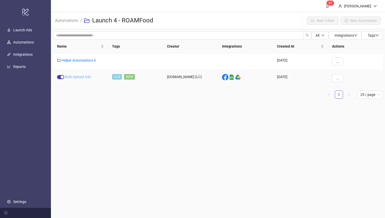
click at [78, 76] on link "Bulk-Upload Ads" at bounding box center [78, 77] width 26 height 4
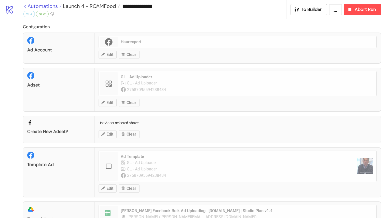
click at [25, 7] on link "< Automations" at bounding box center [42, 6] width 38 height 5
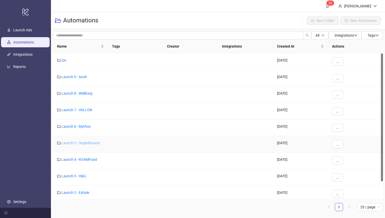
click at [95, 142] on link "Launch 5 - SuperBotanic" at bounding box center [80, 143] width 39 height 4
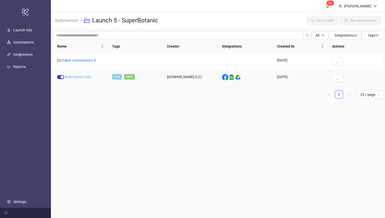
click at [87, 77] on link "Bulk-Upload Ads" at bounding box center [78, 77] width 26 height 4
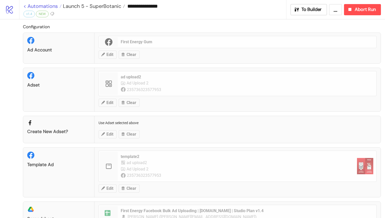
click at [26, 7] on link "< Automations" at bounding box center [42, 6] width 38 height 5
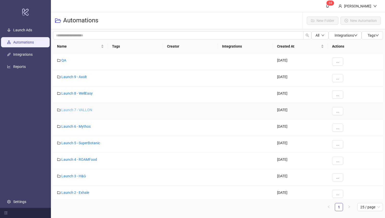
click at [78, 109] on link "Launch 7 - VALLON" at bounding box center [76, 110] width 31 height 4
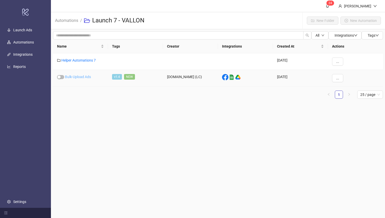
click at [83, 76] on link "Bulk-Upload Ads" at bounding box center [78, 77] width 26 height 4
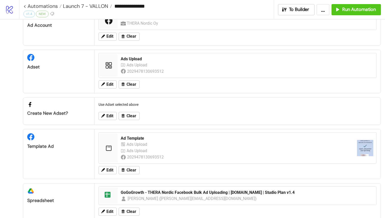
scroll to position [25, 0]
click at [125, 171] on button "Clear" at bounding box center [129, 170] width 21 height 8
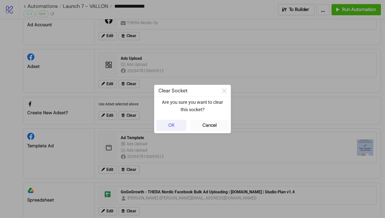
click at [175, 128] on button "OK" at bounding box center [171, 125] width 30 height 11
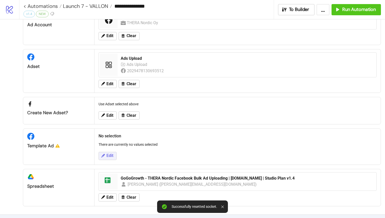
click at [105, 160] on button "Edit" at bounding box center [107, 156] width 18 height 8
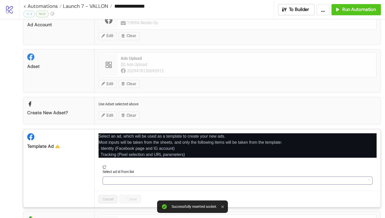
click at [125, 179] on input "Select ad id from list" at bounding box center [235, 181] width 259 height 8
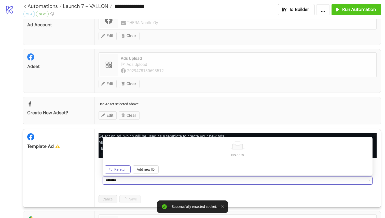
type input "********"
click at [121, 168] on span "Refetch" at bounding box center [120, 169] width 12 height 4
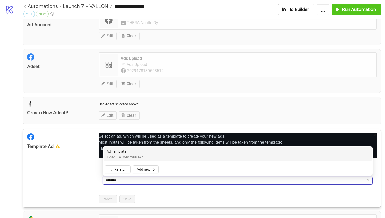
click at [162, 156] on div "Ad Template 120211416457900145" at bounding box center [238, 154] width 262 height 11
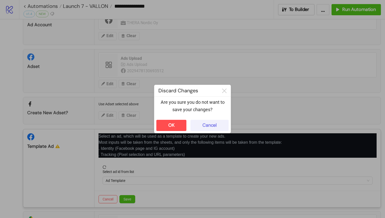
click at [208, 128] on button "Cancel" at bounding box center [209, 125] width 38 height 11
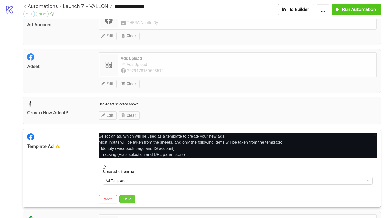
click at [130, 198] on span "Save" at bounding box center [127, 199] width 8 height 4
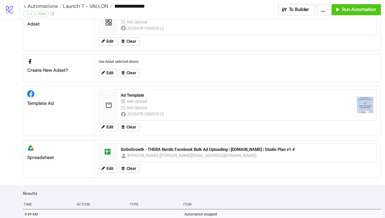
scroll to position [68, 0]
click at [362, 11] on span "Run Automation" at bounding box center [359, 10] width 34 height 6
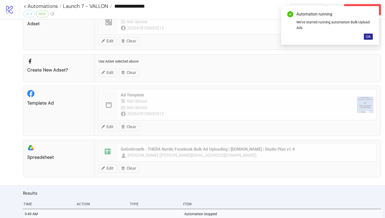
click at [368, 35] on span "OK" at bounding box center [368, 37] width 5 height 4
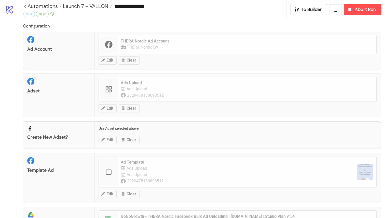
scroll to position [0, 0]
click at [24, 6] on link "< Automations" at bounding box center [42, 6] width 38 height 5
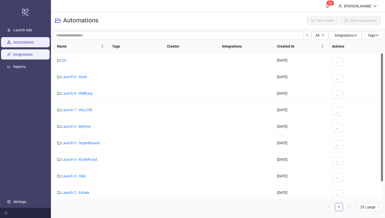
click at [26, 53] on link "Integrations" at bounding box center [22, 55] width 19 height 4
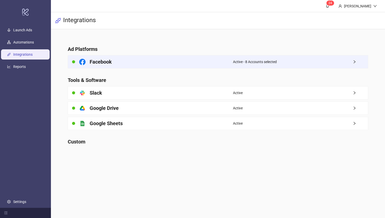
click at [101, 63] on h4 "Facebook" at bounding box center [101, 61] width 22 height 7
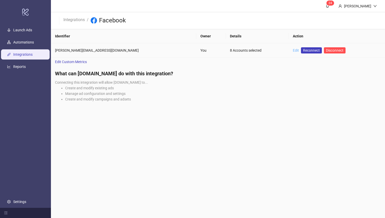
click at [293, 50] on link "Edit" at bounding box center [296, 50] width 6 height 4
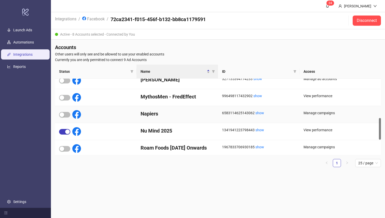
scroll to position [143, 0]
click at [63, 112] on div "button" at bounding box center [62, 114] width 5 height 5
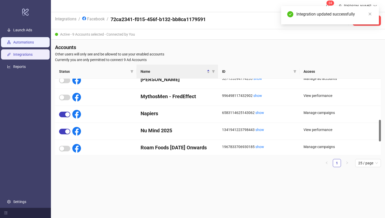
click at [30, 42] on link "Automations" at bounding box center [23, 42] width 21 height 4
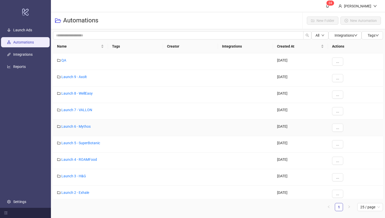
scroll to position [20, 0]
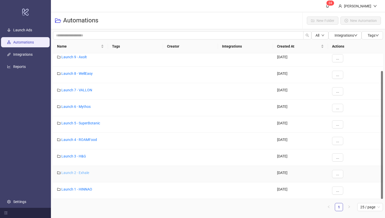
click at [77, 172] on link "Launch 2 - Exhale" at bounding box center [75, 173] width 28 height 4
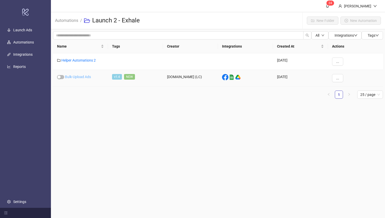
click at [82, 78] on link "Bulk-Upload Ads" at bounding box center [78, 77] width 26 height 4
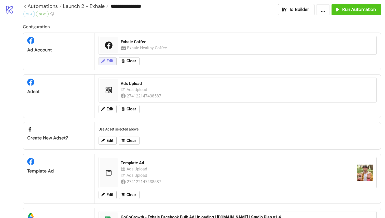
click at [108, 62] on span "Edit" at bounding box center [109, 61] width 7 height 5
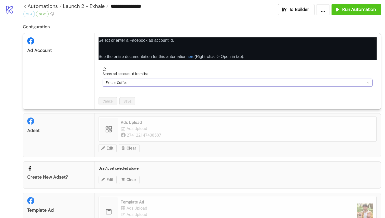
click at [123, 81] on span "Exhale Coffee" at bounding box center [238, 83] width 264 height 8
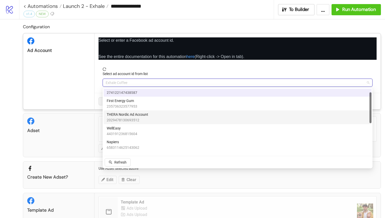
scroll to position [7, 0]
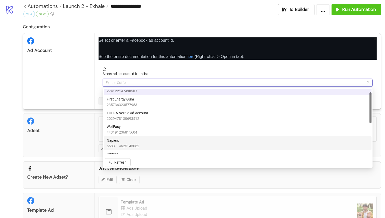
click at [133, 142] on span "Napiers" at bounding box center [123, 141] width 33 height 6
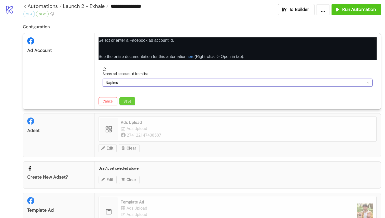
click at [129, 102] on span "Save" at bounding box center [127, 101] width 8 height 4
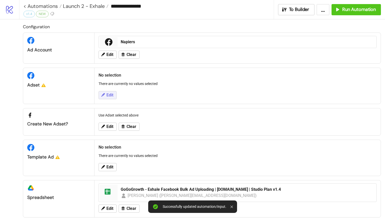
click at [112, 97] on span "Edit" at bounding box center [109, 95] width 7 height 5
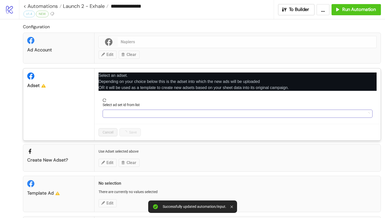
click at [118, 116] on input "Select ad set id from list" at bounding box center [235, 114] width 259 height 8
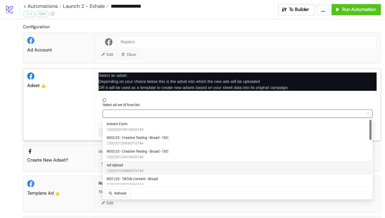
click at [174, 167] on div "Ad Upload 120233102864570744" at bounding box center [238, 167] width 262 height 11
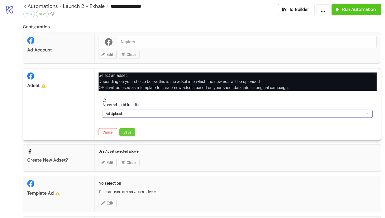
click at [128, 130] on button "Save" at bounding box center [127, 132] width 16 height 8
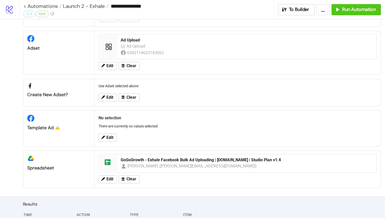
scroll to position [42, 0]
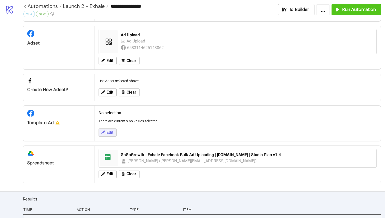
click at [111, 136] on button "Edit" at bounding box center [107, 132] width 18 height 8
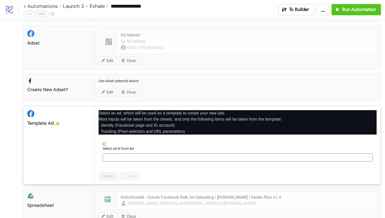
click at [123, 156] on input "Select ad id from list" at bounding box center [235, 158] width 259 height 8
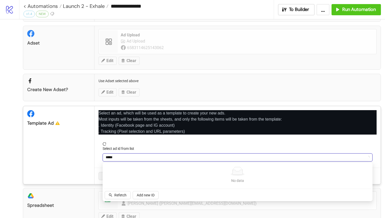
type input "*****"
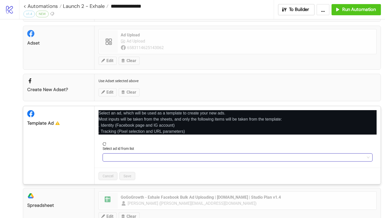
click at [121, 192] on div "platform/google_drive Spreadsheet spreadsheet GoGoGrowth - Exhale Facebook Bulk…" at bounding box center [202, 206] width 358 height 37
click at [126, 153] on div "Select ad id from list" at bounding box center [238, 150] width 270 height 8
click at [127, 159] on input "Select ad id from list" at bounding box center [235, 158] width 259 height 8
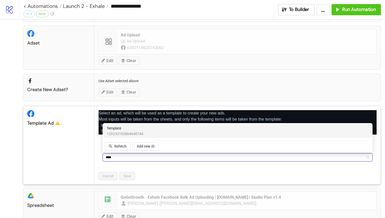
type input "*****"
click at [138, 133] on span "120233102864640744" at bounding box center [125, 134] width 37 height 6
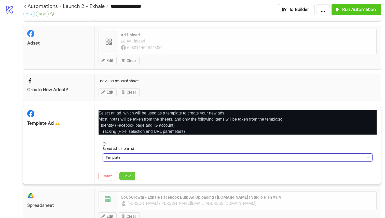
click at [124, 177] on span "Save" at bounding box center [127, 176] width 8 height 4
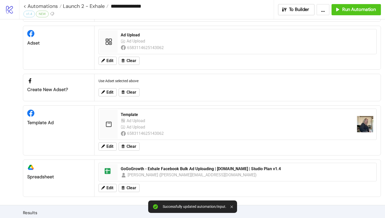
scroll to position [52, 0]
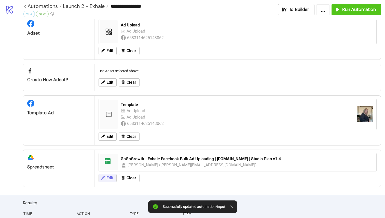
click at [107, 178] on span "Edit" at bounding box center [109, 178] width 7 height 5
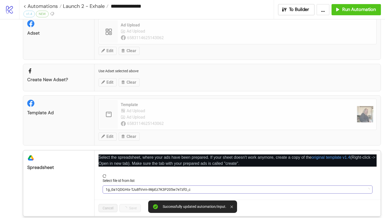
click at [122, 188] on span "1g_0a1QDGHIx-TJu8fVvrn-iWpEz7K3P205w7e7zfO_c" at bounding box center [238, 190] width 264 height 8
click at [151, 187] on span "GoGoGrowth - Exhale Facebook Bulk Ad Uploading | [DOMAIN_NAME] | Studio Plan v1…" at bounding box center [238, 190] width 264 height 8
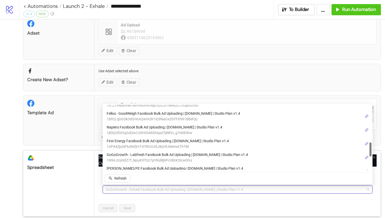
scroll to position [177, 0]
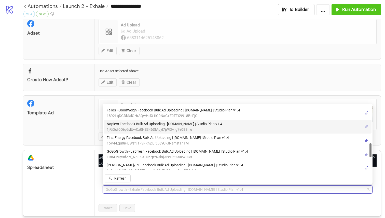
click at [174, 127] on span "1jRiQof0OtqGdUwCz0HS346DIApyl7jWlOv_g7e083hw" at bounding box center [164, 130] width 115 height 6
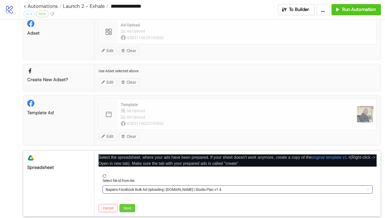
click at [131, 207] on span "Save" at bounding box center [127, 208] width 8 height 4
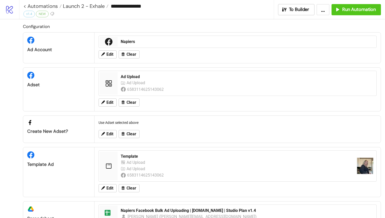
scroll to position [0, 0]
click at [356, 11] on span "Run Automation" at bounding box center [359, 10] width 34 height 6
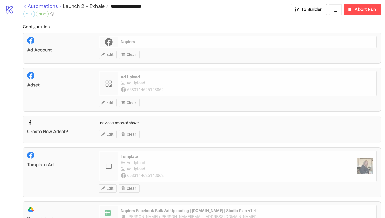
click at [26, 5] on link "< Automations" at bounding box center [42, 6] width 38 height 5
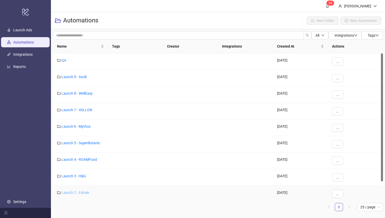
scroll to position [20, 0]
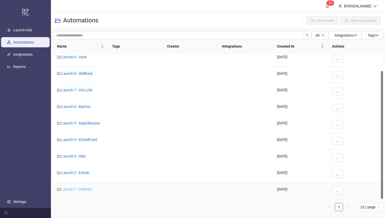
click at [85, 189] on link "Launch 1 - HINNAO" at bounding box center [76, 189] width 31 height 4
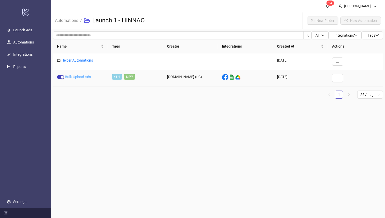
click at [81, 77] on link "Bulk-Upload Ads" at bounding box center [78, 77] width 26 height 4
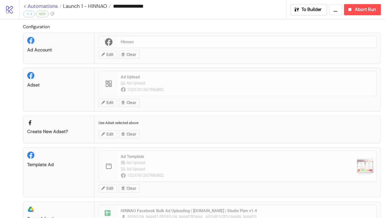
click at [25, 6] on link "< Automations" at bounding box center [42, 6] width 38 height 5
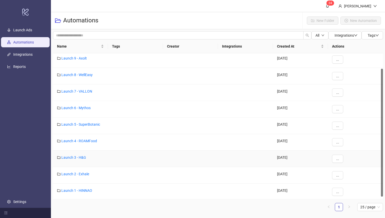
scroll to position [20, 0]
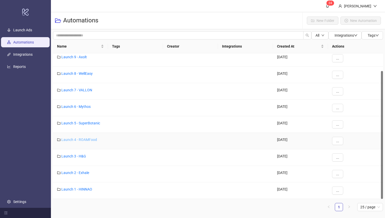
click at [85, 138] on link "Launch 4 - ROAMFood" at bounding box center [79, 140] width 36 height 4
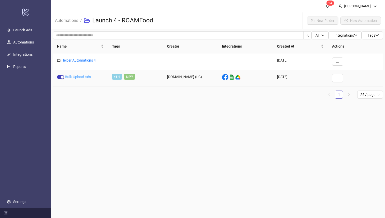
click at [88, 76] on link "Bulk-Upload Ads" at bounding box center [78, 77] width 26 height 4
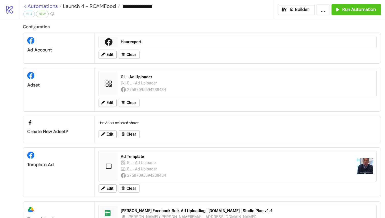
click at [26, 5] on link "< Automations" at bounding box center [42, 6] width 38 height 5
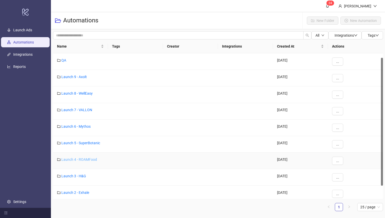
scroll to position [20, 0]
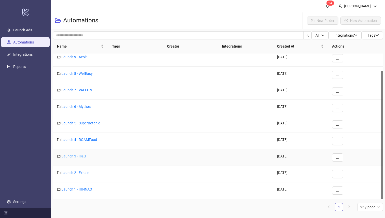
click at [82, 157] on link "Launch 3 - H&G" at bounding box center [73, 156] width 25 height 4
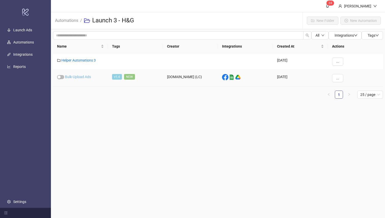
click at [83, 77] on link "Bulk-Upload Ads" at bounding box center [78, 77] width 26 height 4
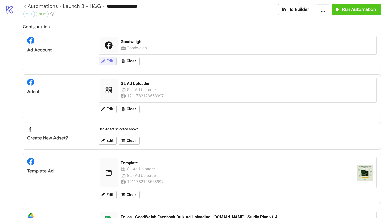
click at [109, 62] on span "Edit" at bounding box center [109, 61] width 7 height 5
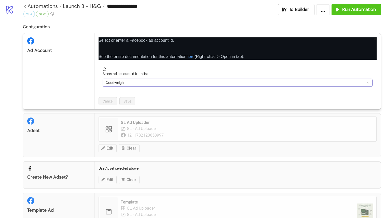
click at [139, 80] on span "Goodweigh" at bounding box center [238, 83] width 264 height 8
click at [26, 7] on link "< Automations" at bounding box center [42, 6] width 38 height 5
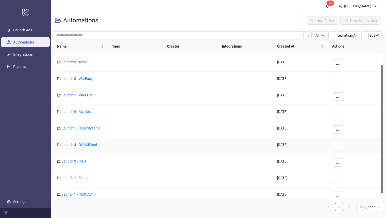
scroll to position [20, 0]
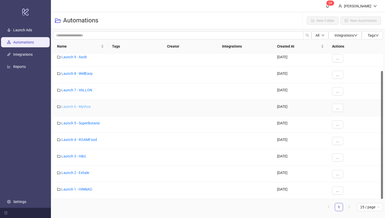
click at [81, 108] on link "Launch 6 - Mythos" at bounding box center [75, 107] width 29 height 4
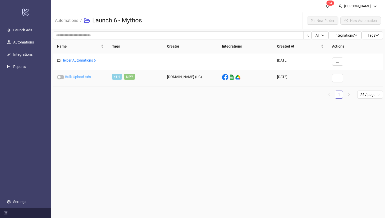
click at [84, 78] on link "Bulk-Upload Ads" at bounding box center [78, 77] width 26 height 4
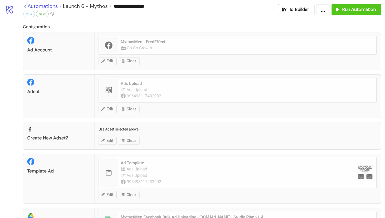
click at [25, 7] on link "< Automations" at bounding box center [42, 6] width 38 height 5
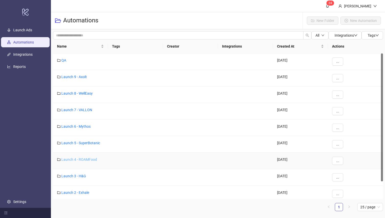
click at [86, 160] on link "Launch 4 - ROAMFood" at bounding box center [79, 159] width 36 height 4
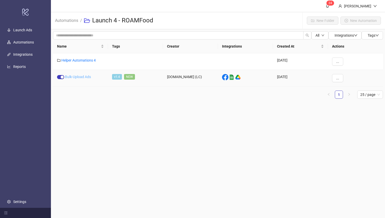
click at [82, 75] on link "Bulk-Upload Ads" at bounding box center [78, 77] width 26 height 4
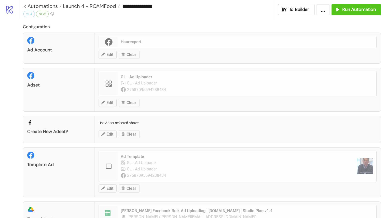
click at [111, 54] on div "Ad Account Haarexpert Edit Clear" at bounding box center [202, 48] width 358 height 31
click at [111, 55] on div "Ad Account Haarexpert Edit Clear" at bounding box center [202, 48] width 358 height 31
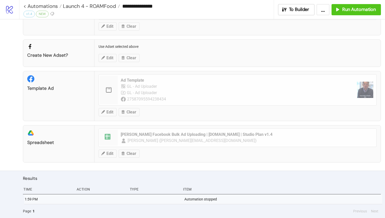
click at [149, 203] on div at bounding box center [156, 199] width 50 height 10
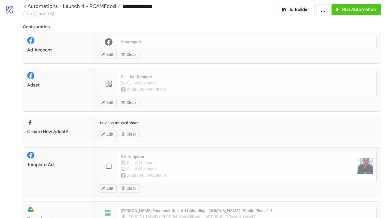
click at [129, 54] on div "Ad Account Haarexpert Edit Clear" at bounding box center [202, 48] width 358 height 31
click at [107, 55] on div "Ad Account Haarexpert Edit Clear" at bounding box center [202, 48] width 358 height 31
click at [120, 54] on div "Ad Account Haarexpert Edit Clear" at bounding box center [202, 48] width 358 height 31
click at [25, 5] on link "< Automations" at bounding box center [42, 6] width 38 height 5
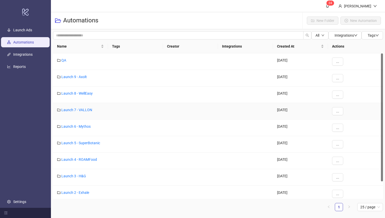
scroll to position [20, 0]
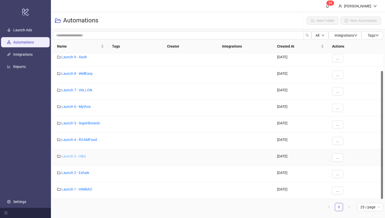
click at [80, 156] on link "Launch 3 - H&G" at bounding box center [73, 156] width 25 height 4
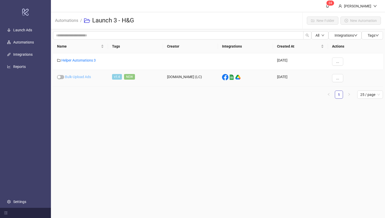
click at [81, 77] on link "Bulk-Upload Ads" at bounding box center [78, 77] width 26 height 4
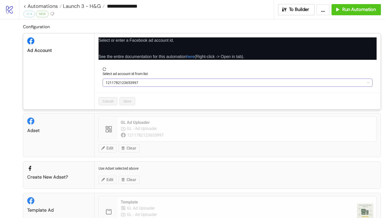
click at [138, 81] on span "1211782123653997" at bounding box center [238, 83] width 264 height 8
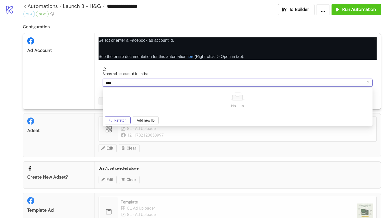
type input "****"
click at [122, 121] on span "Refetch" at bounding box center [120, 120] width 12 height 4
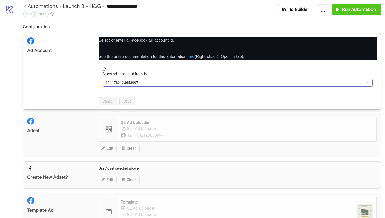
click at [136, 82] on span "1211782123653997" at bounding box center [238, 83] width 264 height 8
click at [157, 150] on div "Adset GL Ad Uploader GL - Ad Uploader 1211782123653997 Edit Clear" at bounding box center [202, 135] width 358 height 44
click at [118, 81] on span "1211782123653997" at bounding box center [238, 83] width 264 height 8
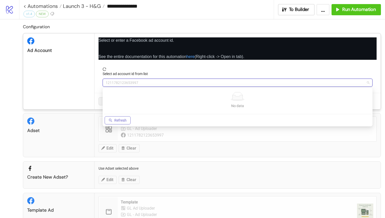
click at [124, 118] on span "Refresh" at bounding box center [120, 120] width 12 height 4
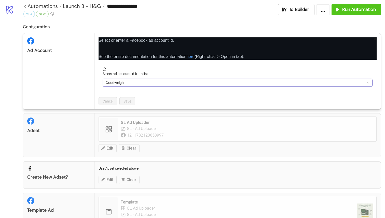
click at [137, 86] on span "Goodweigh" at bounding box center [238, 83] width 264 height 8
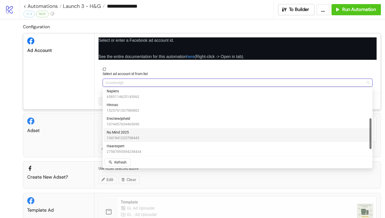
scroll to position [62, 0]
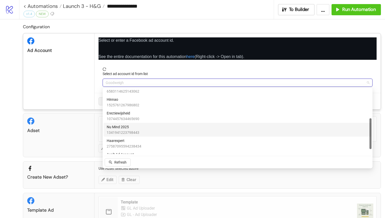
click at [17, 98] on div "Configuration Ad Account Select or enter a Facebook ad account id. See the enti…" at bounding box center [192, 155] width 385 height 273
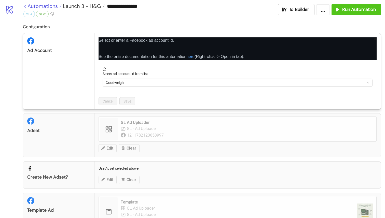
click at [25, 6] on div "**********" at bounding box center [192, 109] width 385 height 218
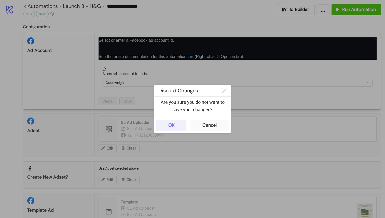
click at [180, 124] on button "OK" at bounding box center [171, 125] width 30 height 11
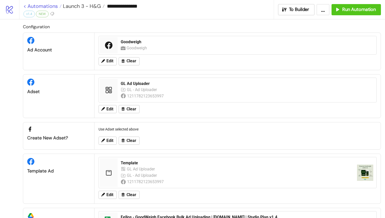
click at [26, 6] on link "< Automations" at bounding box center [42, 6] width 38 height 5
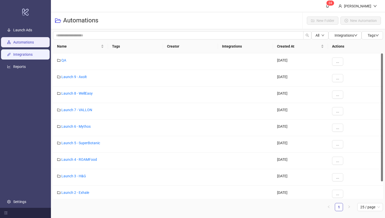
click at [28, 54] on link "Integrations" at bounding box center [22, 55] width 19 height 4
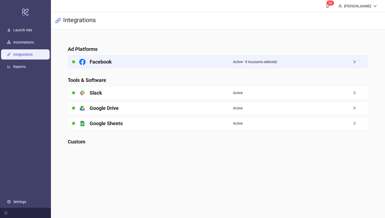
click at [100, 60] on h4 "Facebook" at bounding box center [101, 61] width 22 height 7
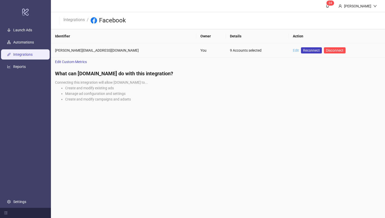
click at [293, 50] on link "Edit" at bounding box center [296, 50] width 6 height 4
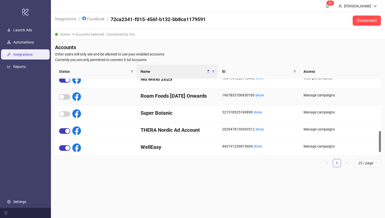
scroll to position [196, 0]
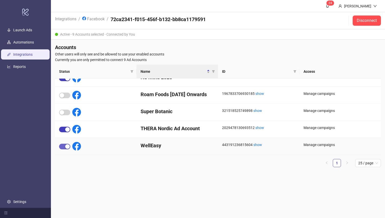
click at [68, 146] on div "button" at bounding box center [67, 146] width 5 height 5
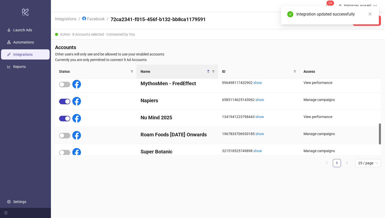
scroll to position [155, 0]
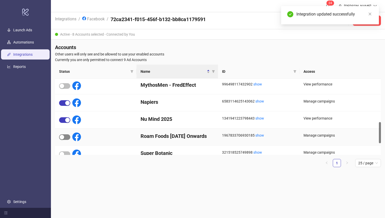
click at [62, 136] on div "button" at bounding box center [62, 137] width 5 height 5
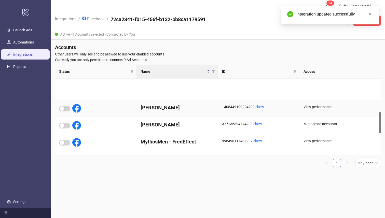
scroll to position [77, 0]
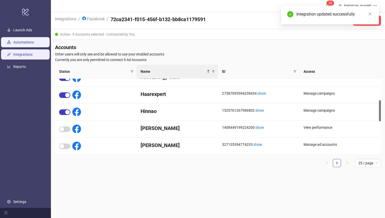
click at [31, 42] on link "Automations" at bounding box center [23, 42] width 21 height 4
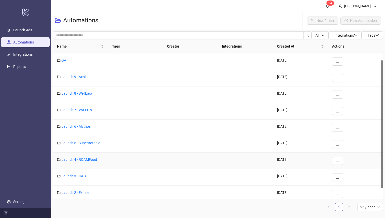
scroll to position [20, 0]
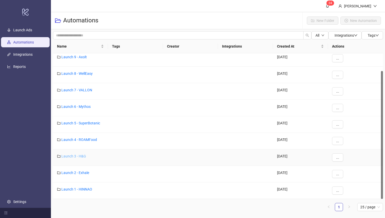
click at [83, 155] on link "Launch 3 - H&G" at bounding box center [73, 156] width 25 height 4
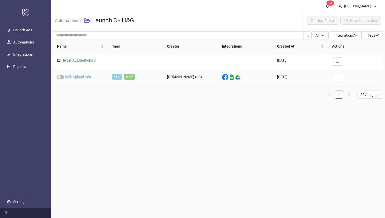
click at [86, 76] on link "Bulk-Upload Ads" at bounding box center [78, 77] width 26 height 4
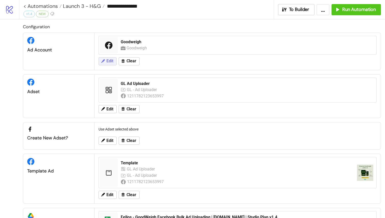
click at [108, 61] on span "Edit" at bounding box center [109, 61] width 7 height 5
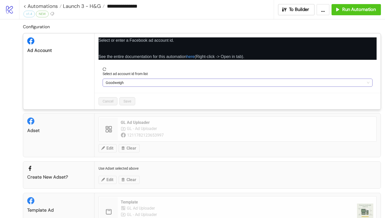
click at [137, 82] on span "Goodweigh" at bounding box center [238, 83] width 264 height 8
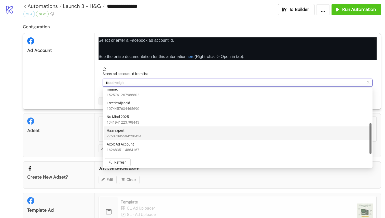
scroll to position [4, 0]
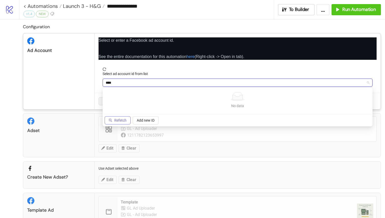
type input "****"
click at [119, 117] on button "Refetch" at bounding box center [118, 120] width 26 height 8
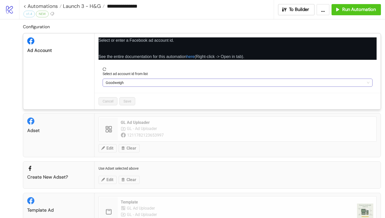
click at [130, 86] on div "Goodweigh" at bounding box center [238, 83] width 270 height 8
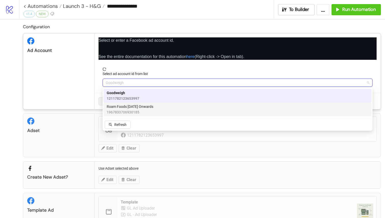
click at [135, 112] on span "1967833706930185" at bounding box center [130, 112] width 47 height 6
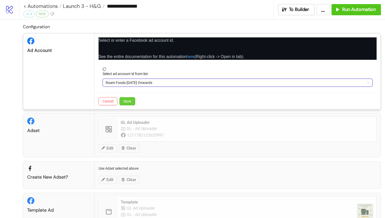
click at [127, 99] on span "Save" at bounding box center [127, 101] width 8 height 4
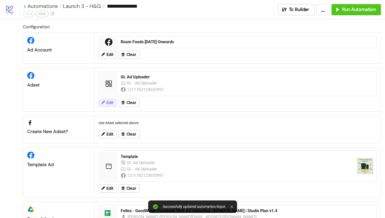
click at [108, 101] on span "Edit" at bounding box center [109, 102] width 7 height 5
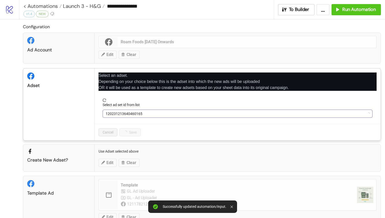
click at [122, 114] on span "120231213640460165" at bounding box center [238, 114] width 264 height 8
click at [148, 108] on div "Select ad set id from list" at bounding box center [238, 106] width 270 height 8
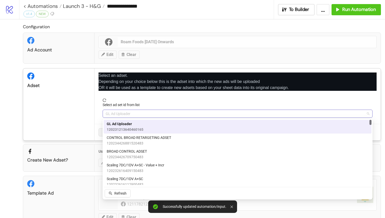
click at [149, 111] on span "GL Ad Uploader" at bounding box center [238, 114] width 264 height 8
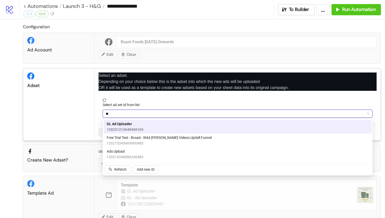
type input "***"
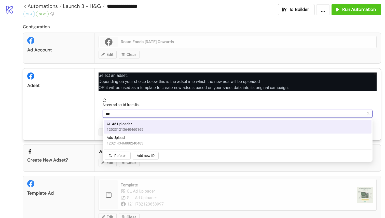
click at [128, 141] on span "120214346888240483" at bounding box center [125, 143] width 37 height 6
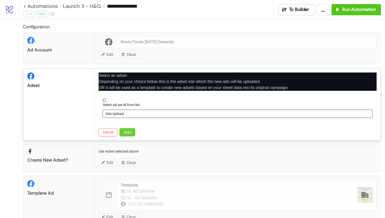
click at [123, 134] on button "Save" at bounding box center [127, 132] width 16 height 8
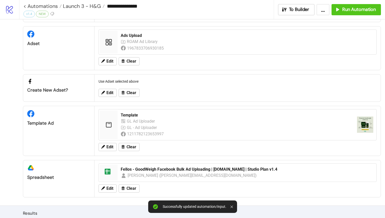
scroll to position [48, 0]
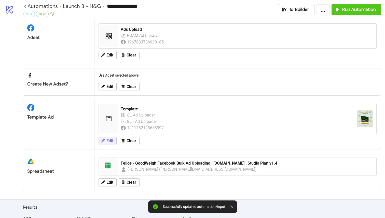
click at [110, 141] on span "Edit" at bounding box center [109, 141] width 7 height 5
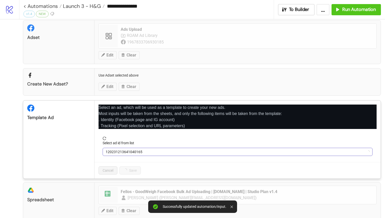
click at [131, 153] on span "120231213641040165" at bounding box center [238, 152] width 264 height 8
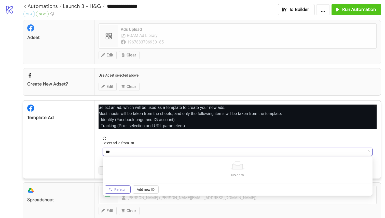
type input "***"
click at [123, 187] on button "Refetch" at bounding box center [118, 189] width 26 height 8
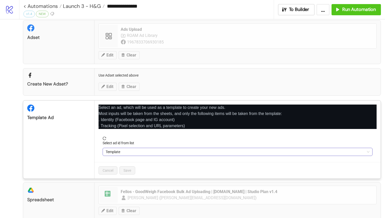
click at [133, 153] on span "Template" at bounding box center [238, 152] width 264 height 8
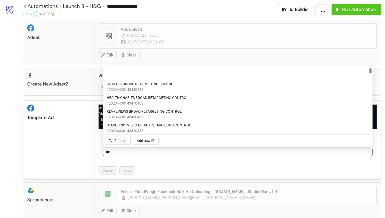
scroll to position [0, 0]
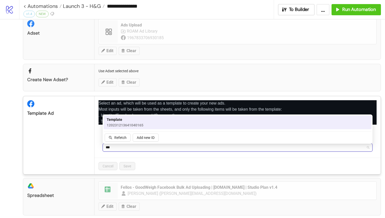
type input "****"
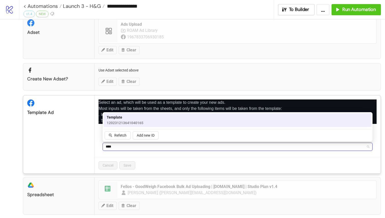
scroll to position [53, 0]
click at [133, 117] on span "Template" at bounding box center [125, 117] width 37 height 6
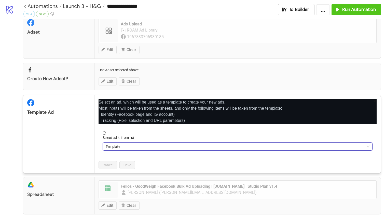
click at [343, 184] on div "platform/google_drive Spreadsheet spreadsheet Fellos - GoodWeigh Facebook Bulk …" at bounding box center [202, 195] width 358 height 37
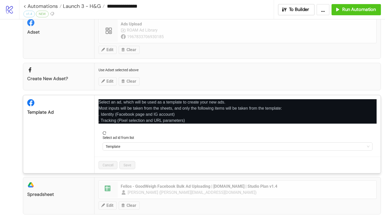
click at [373, 102] on p "Select an ad, which will be used as a template to create your new ads. Most inp…" at bounding box center [237, 111] width 278 height 24
click at [374, 101] on icon "close" at bounding box center [375, 101] width 4 height 4
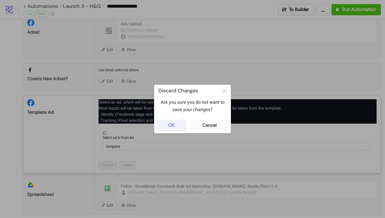
click at [171, 120] on button "OK" at bounding box center [171, 125] width 30 height 11
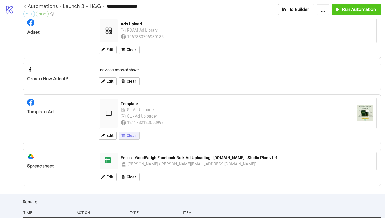
click at [127, 135] on span "Clear" at bounding box center [131, 135] width 10 height 5
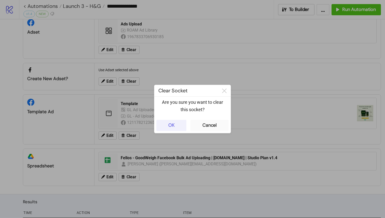
click at [180, 127] on button "OK" at bounding box center [171, 125] width 30 height 11
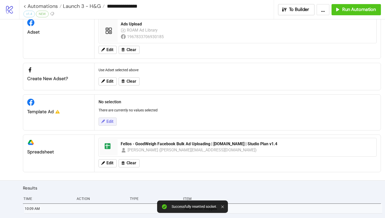
click at [110, 125] on button "Edit" at bounding box center [107, 122] width 18 height 8
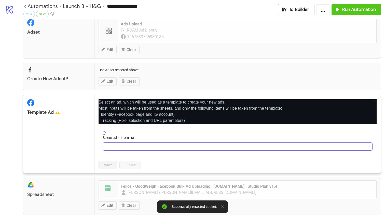
click at [127, 149] on input "Select ad id from list" at bounding box center [235, 147] width 259 height 8
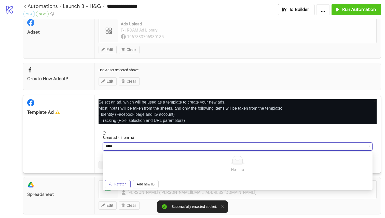
type input "*****"
click at [122, 186] on button "Refetch" at bounding box center [118, 184] width 26 height 8
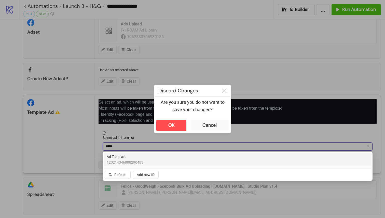
click at [148, 155] on div "Ad Template 120214346888290483" at bounding box center [238, 159] width 262 height 11
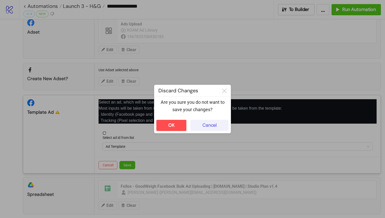
click at [210, 124] on div "Cancel" at bounding box center [209, 125] width 14 height 6
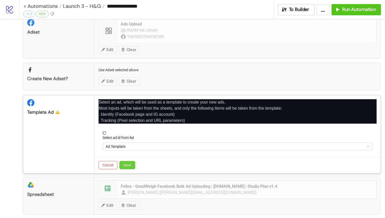
click at [130, 165] on span "Save" at bounding box center [127, 165] width 8 height 4
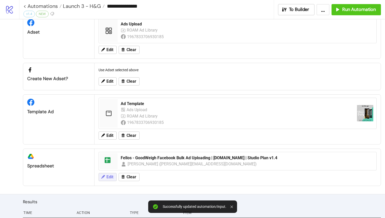
click at [110, 174] on button "Edit" at bounding box center [107, 177] width 18 height 8
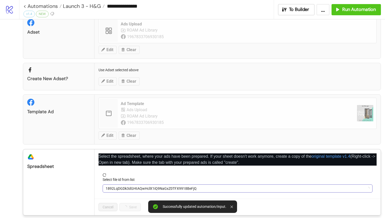
click at [128, 187] on span "1892LqDGDk3dGHtAQwHclX1iQ9NaGxZ0TFX9918BeFjQ" at bounding box center [238, 189] width 264 height 8
click at [129, 187] on span "Fellos - GoodWeigh Facebook Bulk Ad Uploading | [DOMAIN_NAME] | Studio Plan v1.4" at bounding box center [238, 189] width 264 height 8
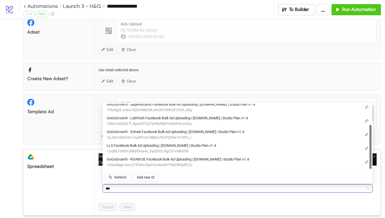
scroll to position [0, 0]
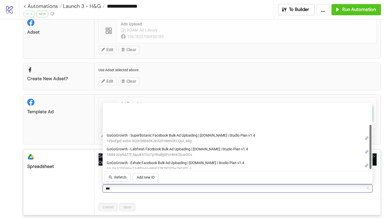
type input "****"
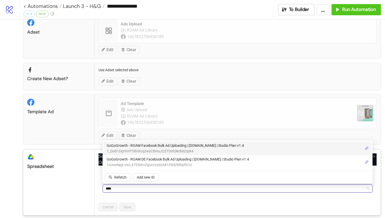
click at [169, 148] on span "GoGoGrowth - ROAM Facebook Bulk Ad Uploading | [DOMAIN_NAME] | Studio Plan v1.4" at bounding box center [175, 146] width 137 height 6
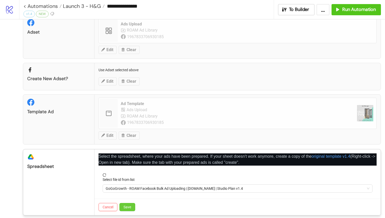
click at [128, 208] on span "Save" at bounding box center [127, 207] width 8 height 4
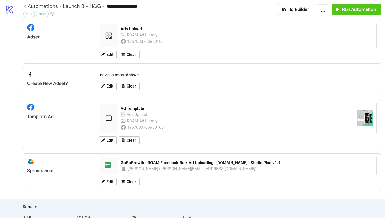
scroll to position [47, 0]
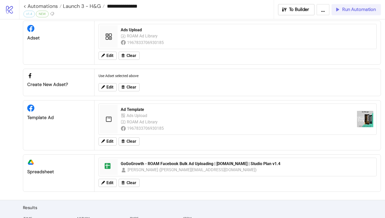
click at [354, 9] on span "Run Automation" at bounding box center [359, 10] width 34 height 6
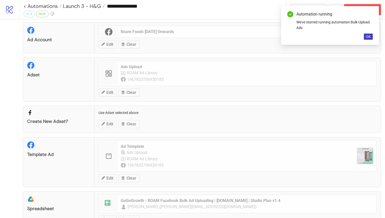
scroll to position [0, 0]
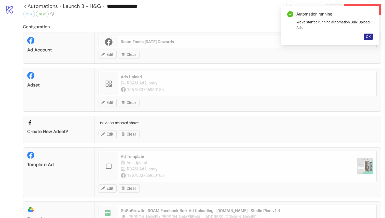
click at [368, 35] on span "OK" at bounding box center [368, 37] width 5 height 4
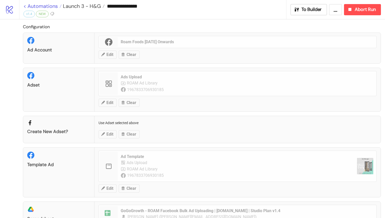
click at [24, 7] on link "< Automations" at bounding box center [42, 6] width 38 height 5
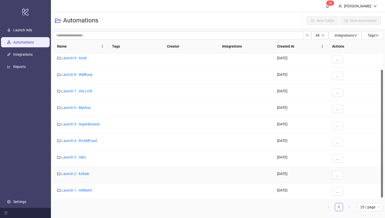
scroll to position [19, 0]
click at [83, 108] on link "Launch 6 - Mythos" at bounding box center [75, 107] width 29 height 4
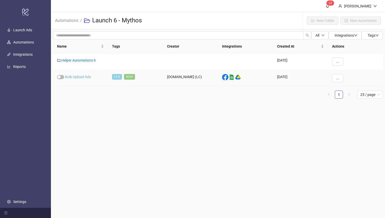
click at [76, 76] on link "Bulk-Upload Ads" at bounding box center [78, 77] width 26 height 4
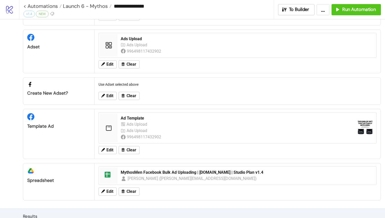
scroll to position [46, 0]
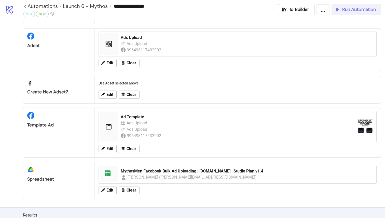
click at [338, 9] on icon "button" at bounding box center [336, 9] width 5 height 5
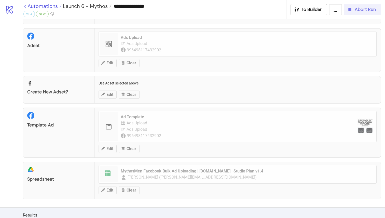
click at [24, 5] on link "< Automations" at bounding box center [42, 6] width 38 height 5
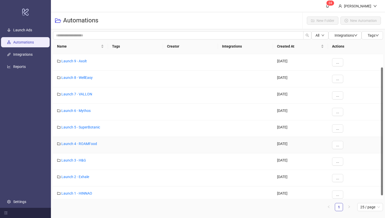
scroll to position [20, 0]
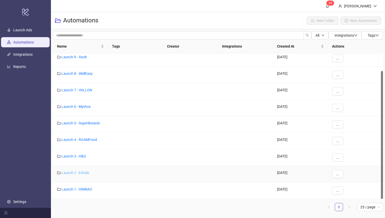
click at [80, 172] on link "Launch 2 - Exhale" at bounding box center [75, 173] width 28 height 4
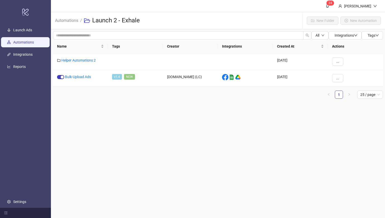
click at [30, 45] on link "Automations" at bounding box center [23, 42] width 21 height 4
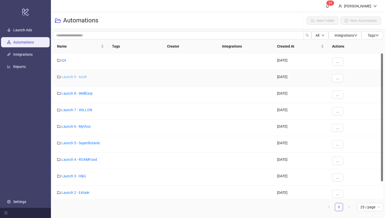
click at [80, 76] on link "Launch 9 - Axolt" at bounding box center [73, 77] width 25 height 4
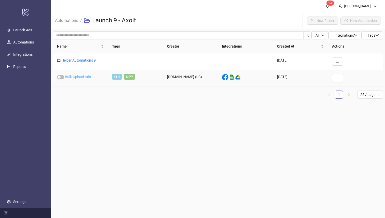
click at [86, 76] on link "Bulk-Upload Ads" at bounding box center [78, 77] width 26 height 4
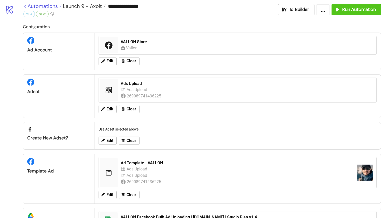
click at [26, 6] on link "< Automations" at bounding box center [42, 6] width 38 height 5
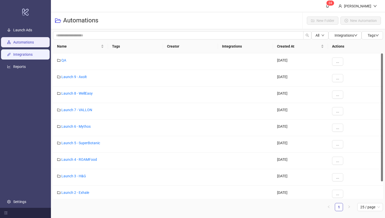
click at [25, 55] on link "Integrations" at bounding box center [22, 55] width 19 height 4
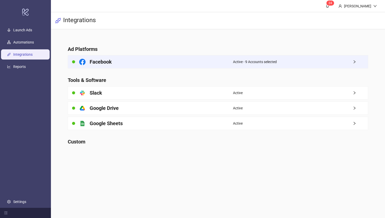
click at [98, 64] on h4 "Facebook" at bounding box center [101, 61] width 22 height 7
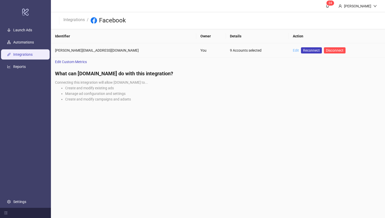
click at [293, 52] on link "Edit" at bounding box center [296, 50] width 6 height 4
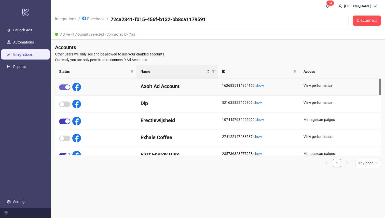
click at [66, 88] on div "button" at bounding box center [67, 87] width 5 height 5
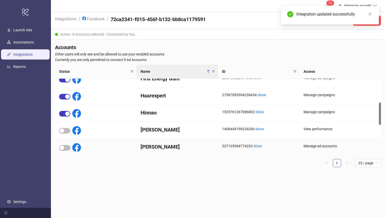
scroll to position [81, 0]
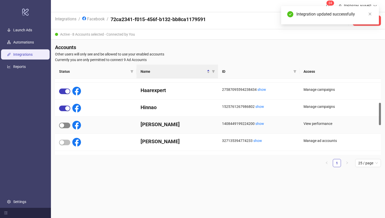
click at [63, 125] on div "button" at bounding box center [62, 125] width 5 height 5
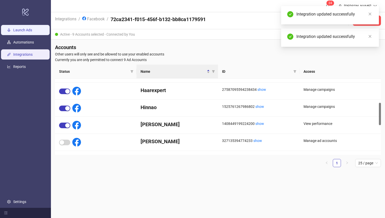
click at [27, 30] on link "Launch Ads" at bounding box center [22, 30] width 19 height 4
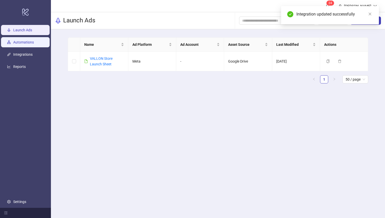
click at [27, 40] on link "Automations" at bounding box center [23, 42] width 21 height 4
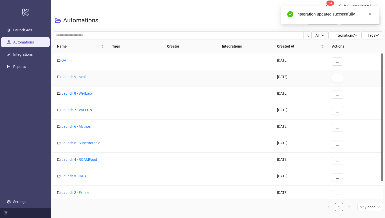
click at [74, 76] on link "Launch 9 - Axolt" at bounding box center [73, 77] width 25 height 4
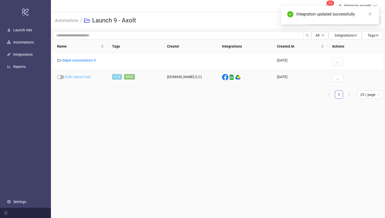
click at [82, 76] on link "Bulk-Upload Ads" at bounding box center [78, 77] width 26 height 4
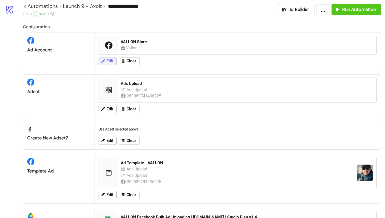
click at [108, 62] on span "Edit" at bounding box center [109, 61] width 7 height 5
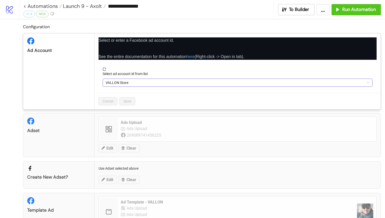
click at [144, 84] on span "VALLON Store" at bounding box center [238, 83] width 264 height 8
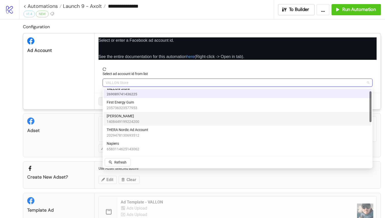
scroll to position [5, 0]
click at [148, 116] on div "[PERSON_NAME] Test 1408449199224200" at bounding box center [238, 117] width 262 height 11
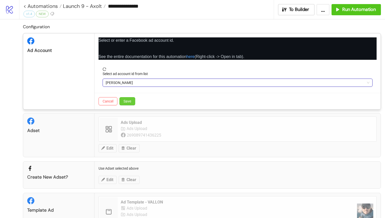
click at [124, 98] on button "Save" at bounding box center [127, 101] width 16 height 8
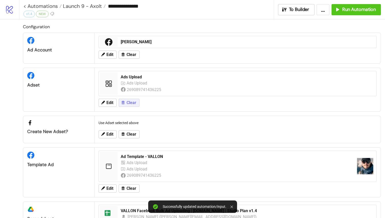
click at [133, 104] on span "Clear" at bounding box center [131, 102] width 10 height 5
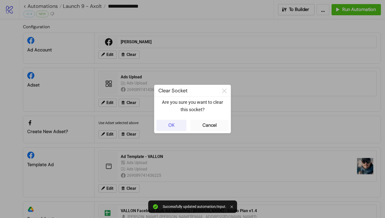
click at [180, 127] on button "OK" at bounding box center [171, 125] width 30 height 11
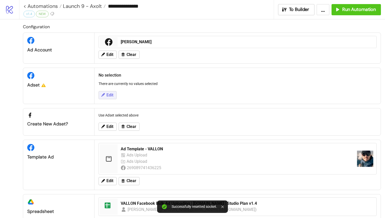
click at [110, 94] on span "Edit" at bounding box center [109, 95] width 7 height 5
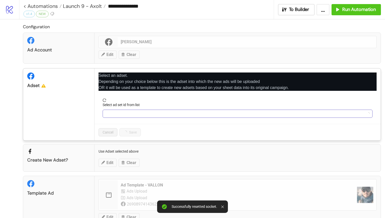
click at [125, 118] on input "Select ad set id from list" at bounding box center [235, 114] width 259 height 8
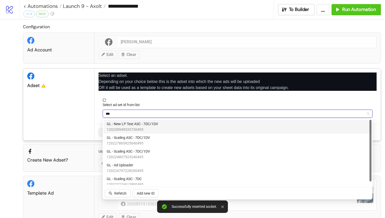
type input "****"
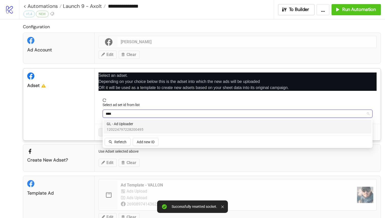
click at [151, 131] on div "GL - Ad Uploader 120224797228200495" at bounding box center [238, 126] width 262 height 11
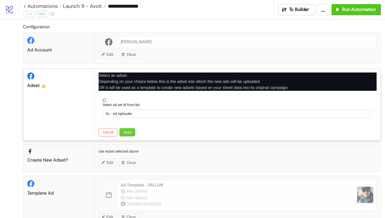
click at [125, 129] on button "Save" at bounding box center [127, 132] width 16 height 8
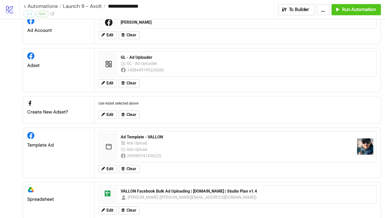
scroll to position [25, 0]
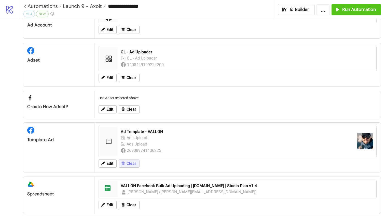
click at [127, 164] on span "Clear" at bounding box center [131, 163] width 10 height 5
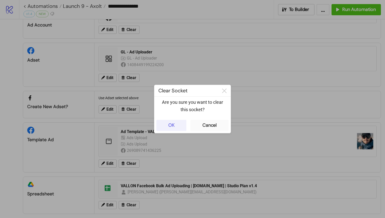
click at [172, 126] on div "OK" at bounding box center [171, 125] width 6 height 6
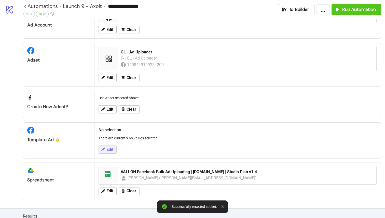
click at [109, 148] on span "Edit" at bounding box center [109, 149] width 7 height 5
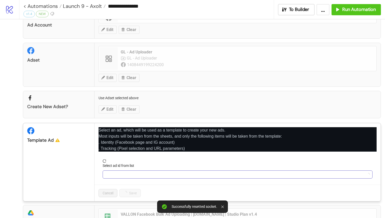
click at [128, 171] on input "Select ad id from list" at bounding box center [235, 175] width 259 height 8
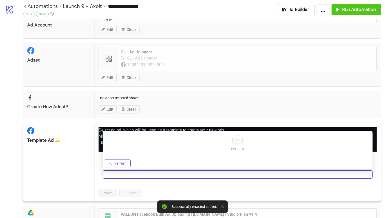
click at [125, 165] on span "Refresh" at bounding box center [120, 163] width 12 height 4
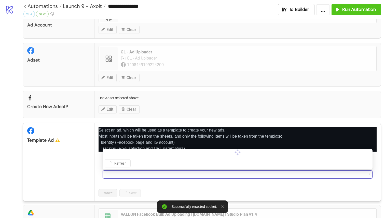
click at [147, 175] on input "Select ad id from list" at bounding box center [235, 175] width 259 height 8
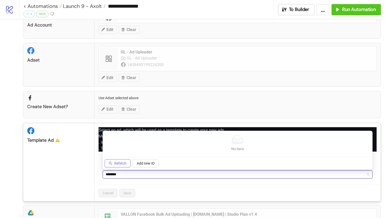
type input "********"
click at [122, 164] on span "Refetch" at bounding box center [120, 163] width 12 height 4
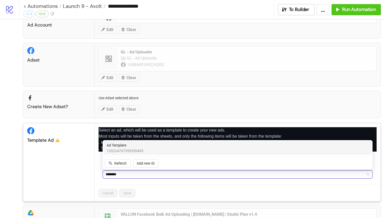
click at [133, 152] on span "120224797355350495" at bounding box center [125, 151] width 37 height 6
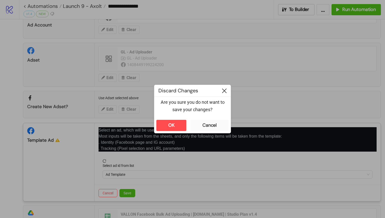
click at [224, 92] on icon at bounding box center [224, 91] width 5 height 5
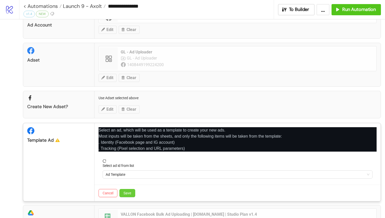
click at [131, 193] on span "Save" at bounding box center [127, 193] width 8 height 4
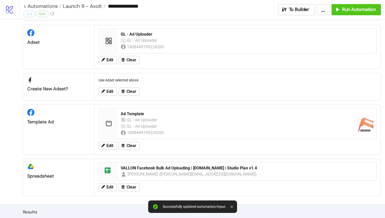
scroll to position [47, 0]
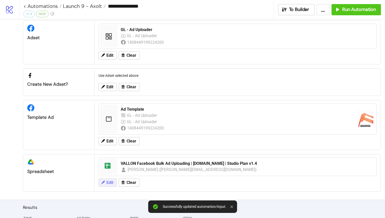
click at [107, 183] on span "Edit" at bounding box center [109, 182] width 7 height 5
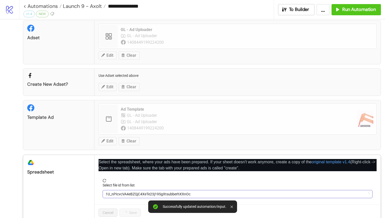
click at [132, 195] on span "1U_nPIcvcVA4eBZQjC4XeTe23j19SgXtsubberhXXnOc" at bounding box center [238, 194] width 264 height 8
click at [180, 190] on span "VALLON Facebook Bulk Ad Uploading | [DOMAIN_NAME] | Studio Plan v1.4" at bounding box center [238, 194] width 264 height 8
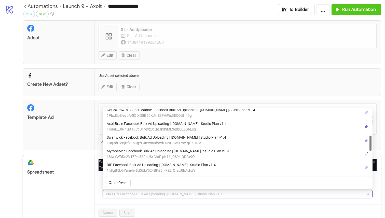
scroll to position [115, 0]
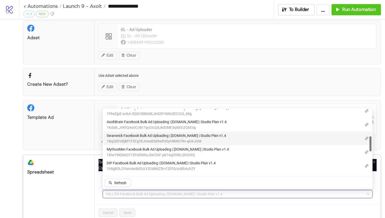
click at [162, 138] on span "Swanwick Facebook Bulk Ad Uploading | [DOMAIN_NAME] | Studio Plan v1.4" at bounding box center [166, 136] width 119 height 6
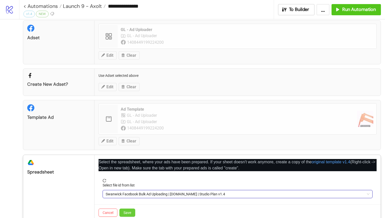
click at [131, 211] on span "Save" at bounding box center [127, 213] width 8 height 4
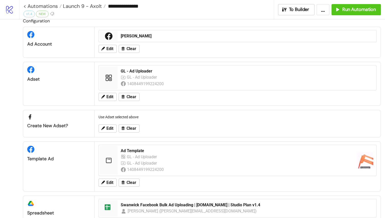
scroll to position [0, 0]
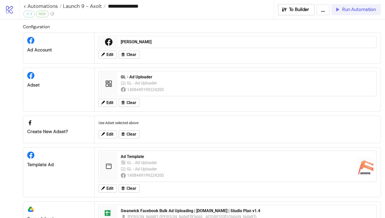
click at [344, 9] on span "Run Automation" at bounding box center [359, 10] width 34 height 6
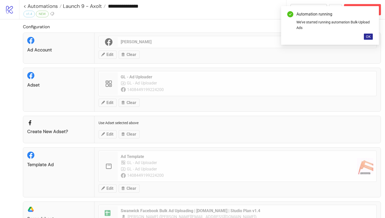
click at [370, 37] on button "OK" at bounding box center [368, 37] width 9 height 6
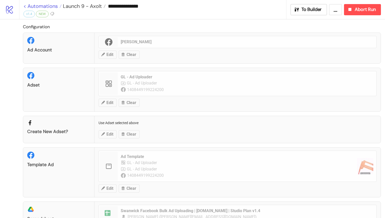
click at [25, 7] on link "< Automations" at bounding box center [42, 6] width 38 height 5
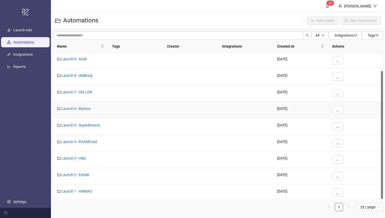
scroll to position [20, 0]
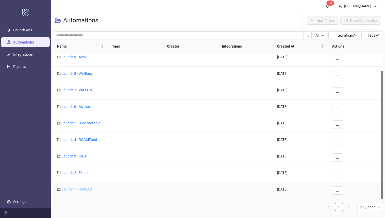
click at [85, 189] on link "Launch 1 - HINNAO" at bounding box center [76, 189] width 31 height 4
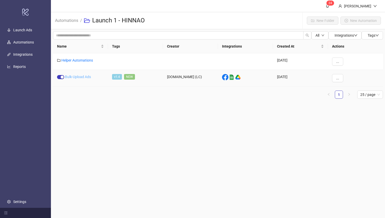
click at [84, 77] on link "Bulk-Upload Ads" at bounding box center [78, 77] width 26 height 4
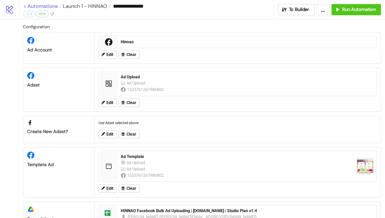
click at [25, 6] on link "< Automations" at bounding box center [42, 6] width 38 height 5
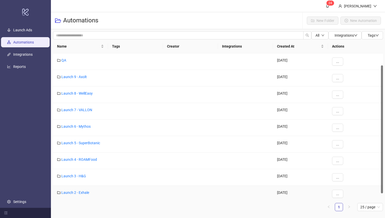
scroll to position [20, 0]
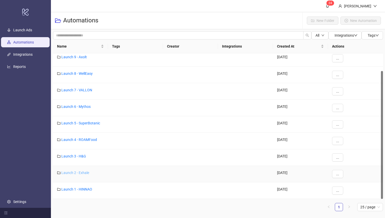
click at [81, 172] on link "Launch 2 - Exhale" at bounding box center [75, 173] width 28 height 4
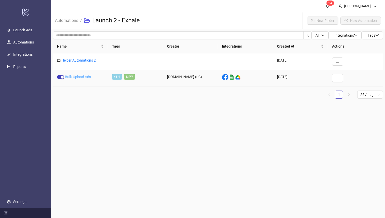
click at [77, 76] on link "Bulk-Upload Ads" at bounding box center [78, 77] width 26 height 4
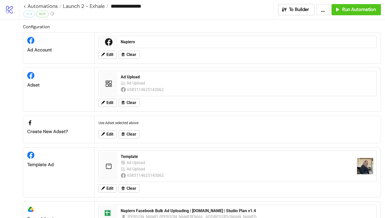
scroll to position [76, 0]
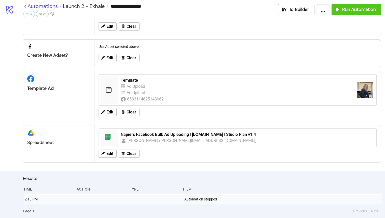
click at [25, 6] on link "< Automations" at bounding box center [42, 6] width 38 height 5
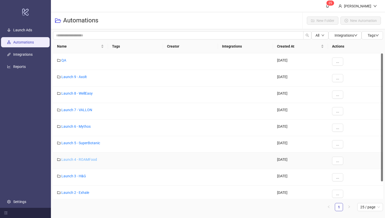
click at [84, 158] on link "Launch 4 - ROAMFood" at bounding box center [79, 159] width 36 height 4
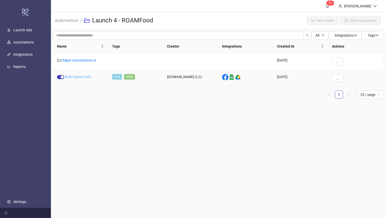
click at [80, 78] on link "Bulk-Upload Ads" at bounding box center [78, 77] width 26 height 4
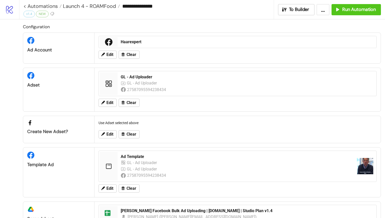
scroll to position [76, 0]
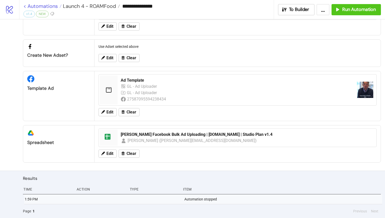
click at [24, 6] on link "< Automations" at bounding box center [42, 6] width 38 height 5
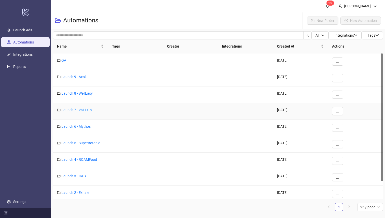
click at [76, 109] on link "Launch 7 - VALLON" at bounding box center [76, 110] width 31 height 4
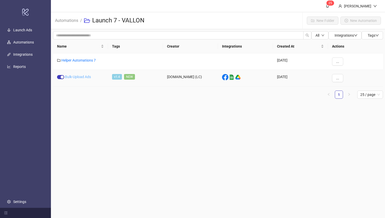
click at [76, 77] on link "Bulk-Upload Ads" at bounding box center [78, 77] width 26 height 4
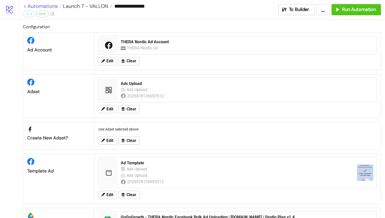
click at [26, 8] on link "< Automations" at bounding box center [42, 6] width 38 height 5
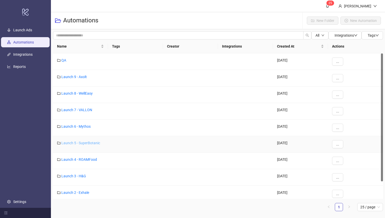
click at [82, 144] on link "Launch 5 - SuperBotanic" at bounding box center [80, 143] width 39 height 4
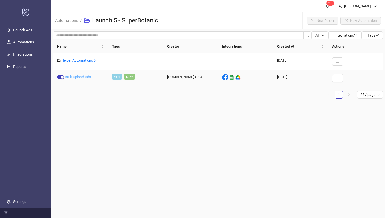
click at [83, 77] on link "Bulk-Upload Ads" at bounding box center [78, 77] width 26 height 4
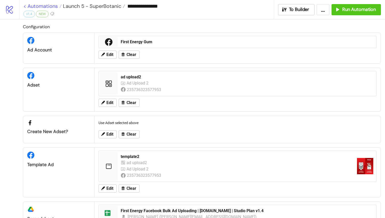
click at [25, 7] on link "< Automations" at bounding box center [42, 6] width 38 height 5
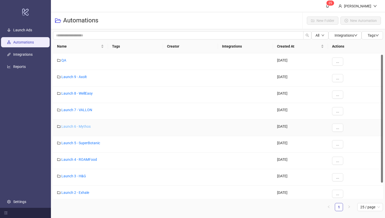
scroll to position [20, 0]
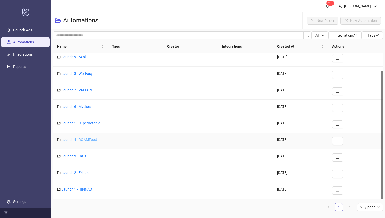
click at [84, 138] on link "Launch 4 - ROAMFood" at bounding box center [79, 140] width 36 height 4
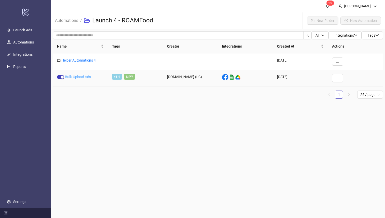
click at [85, 76] on link "Bulk-Upload Ads" at bounding box center [78, 77] width 26 height 4
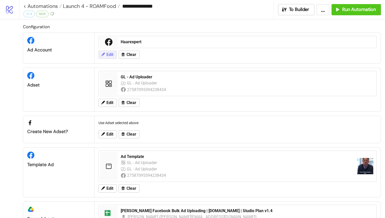
click at [110, 54] on span "Edit" at bounding box center [109, 54] width 7 height 5
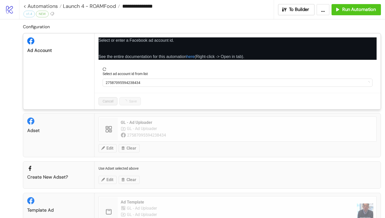
click at [122, 87] on form "Select ad account id from list 27587095594238434" at bounding box center [237, 79] width 278 height 25
click at [128, 82] on span "Haarexpert" at bounding box center [238, 83] width 264 height 8
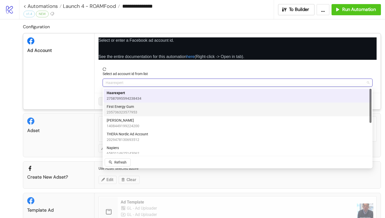
click at [127, 108] on span "First Energy Gum" at bounding box center [122, 107] width 31 height 6
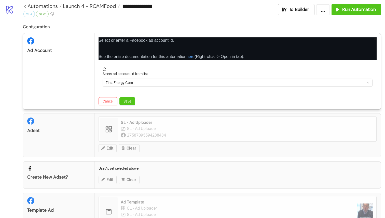
click at [127, 106] on div "Cancel Save" at bounding box center [237, 101] width 286 height 17
click at [129, 102] on span "Save" at bounding box center [127, 101] width 8 height 4
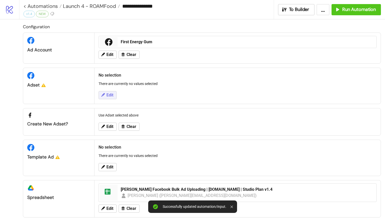
click at [113, 96] on button "Edit" at bounding box center [107, 95] width 18 height 8
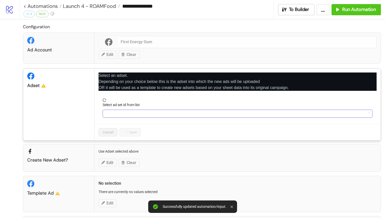
click at [122, 116] on input "Select ad set id from list" at bounding box center [235, 114] width 259 height 8
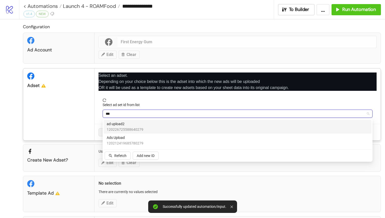
type input "****"
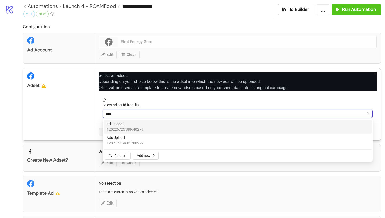
click at [142, 126] on div "ad upload2 120226725588640279" at bounding box center [238, 126] width 262 height 11
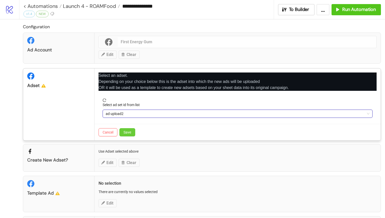
click at [127, 132] on span "Save" at bounding box center [127, 132] width 8 height 4
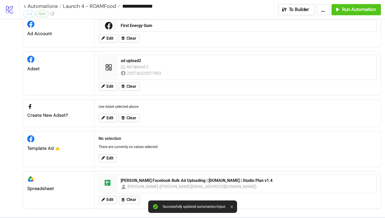
scroll to position [24, 0]
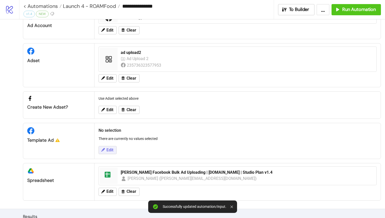
click at [111, 150] on span "Edit" at bounding box center [109, 150] width 7 height 5
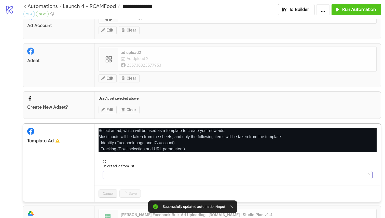
click at [121, 173] on input "Select ad id from list" at bounding box center [235, 175] width 259 height 8
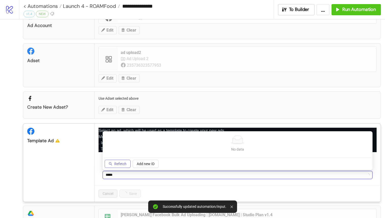
type input "*****"
click at [121, 165] on span "Refetch" at bounding box center [120, 164] width 12 height 4
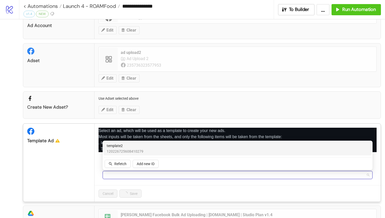
click at [139, 139] on p "Select an ad, which will be used as a template to create your new ads. Most inp…" at bounding box center [237, 140] width 278 height 24
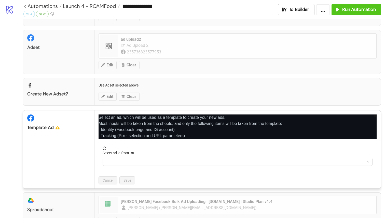
scroll to position [52, 0]
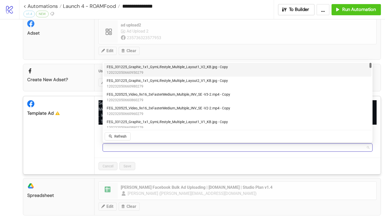
click at [126, 145] on input "Select ad id from list" at bounding box center [235, 148] width 259 height 8
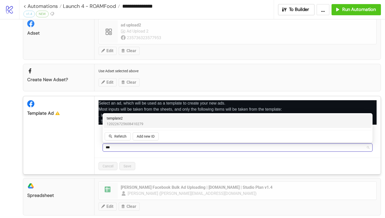
type input "****"
click at [124, 123] on span "120226725608410279" at bounding box center [125, 124] width 37 height 6
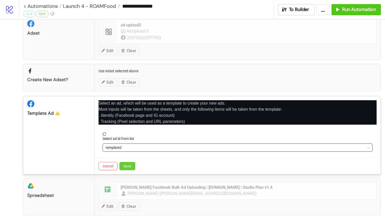
click at [133, 169] on button "Save" at bounding box center [127, 166] width 16 height 8
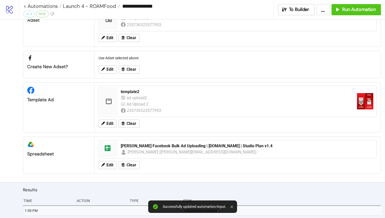
scroll to position [65, 0]
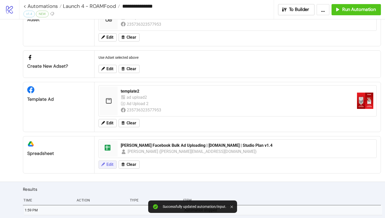
click at [108, 165] on span "Edit" at bounding box center [109, 164] width 7 height 5
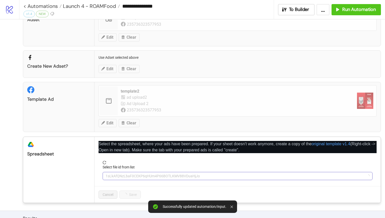
click at [118, 175] on span "1sLkAfQNzLbaF0CEKP6qHUm4P66BOTLKMV88VDuaHjJo" at bounding box center [238, 176] width 264 height 8
click at [147, 177] on span "[PERSON_NAME] Facebook Bulk Ad Uploading | [DOMAIN_NAME] | Studio Plan v1.4" at bounding box center [238, 176] width 264 height 8
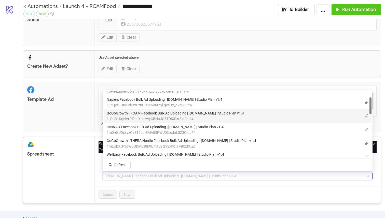
scroll to position [0, 0]
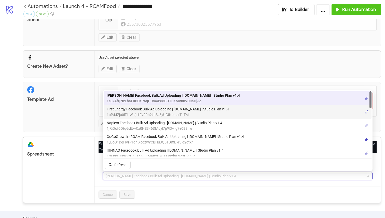
click at [156, 113] on span "1oP44Zju0iFluWsfjI1FvFRh2lJi5J8yUFJNemstThTM" at bounding box center [168, 115] width 122 height 6
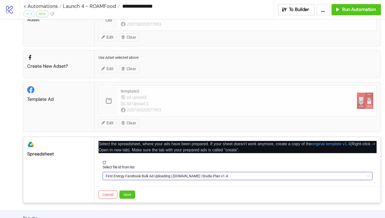
click at [136, 192] on div "Cancel Save" at bounding box center [237, 194] width 286 height 17
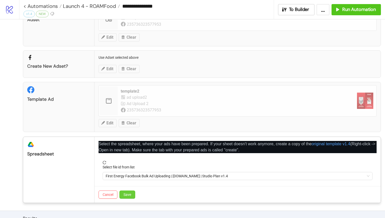
click at [131, 193] on span "Save" at bounding box center [127, 195] width 8 height 4
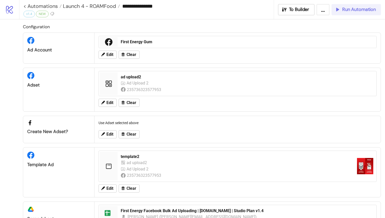
click at [345, 10] on span "Run Automation" at bounding box center [359, 10] width 34 height 6
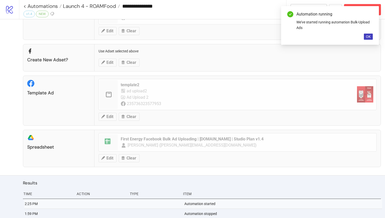
scroll to position [86, 0]
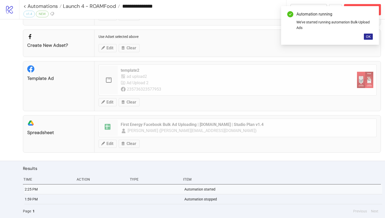
click at [367, 37] on span "OK" at bounding box center [368, 37] width 5 height 4
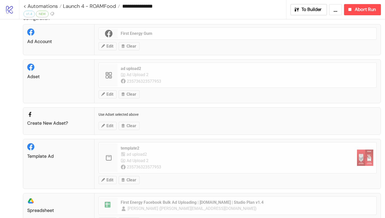
scroll to position [0, 0]
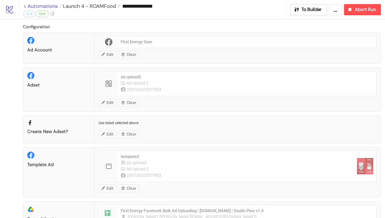
click at [25, 7] on link "< Automations" at bounding box center [42, 6] width 38 height 5
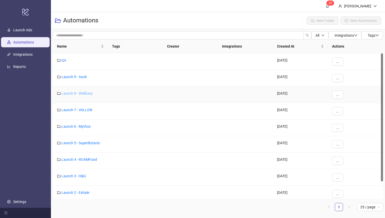
click at [83, 92] on link "Launch 8 - WellEasy" at bounding box center [76, 93] width 31 height 4
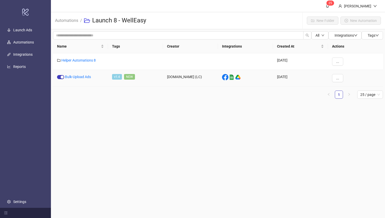
click at [82, 73] on div "Bulk-Upload Ads" at bounding box center [80, 78] width 55 height 17
click at [82, 77] on link "Bulk-Upload Ads" at bounding box center [78, 77] width 26 height 4
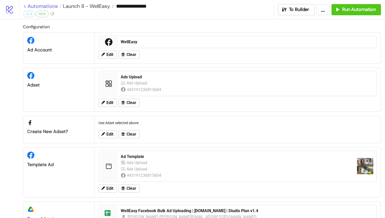
click at [27, 7] on link "< Automations" at bounding box center [42, 6] width 38 height 5
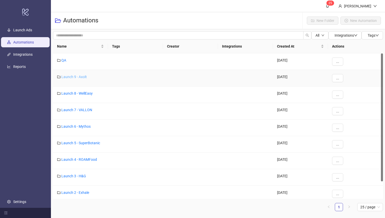
click at [73, 77] on link "Launch 9 - Axolt" at bounding box center [73, 77] width 25 height 4
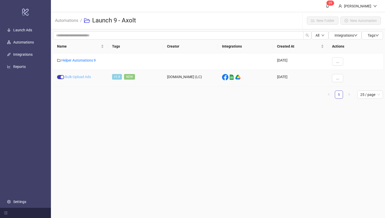
click at [78, 76] on link "Bulk-Upload Ads" at bounding box center [78, 77] width 26 height 4
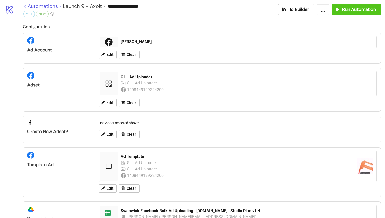
click at [26, 6] on link "< Automations" at bounding box center [42, 6] width 38 height 5
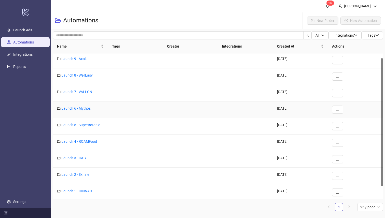
scroll to position [20, 0]
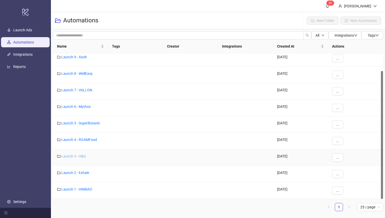
click at [77, 155] on link "Launch 3 - H&G" at bounding box center [73, 156] width 25 height 4
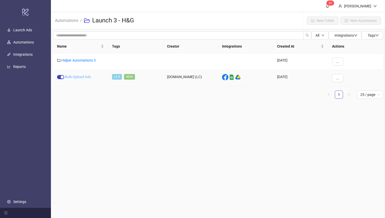
click at [87, 77] on link "Bulk-Upload Ads" at bounding box center [78, 77] width 26 height 4
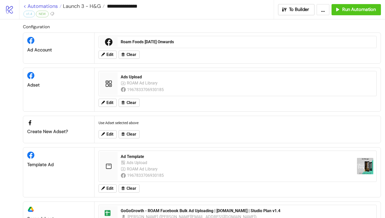
click at [25, 8] on link "< Automations" at bounding box center [42, 6] width 38 height 5
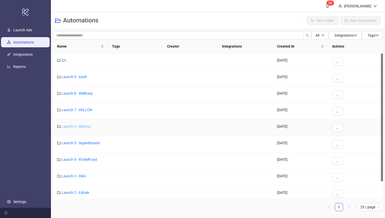
click at [82, 125] on link "Launch 6 - Mythos" at bounding box center [75, 126] width 29 height 4
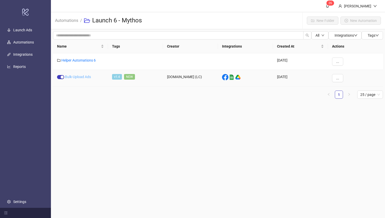
click at [82, 75] on link "Bulk-Upload Ads" at bounding box center [78, 77] width 26 height 4
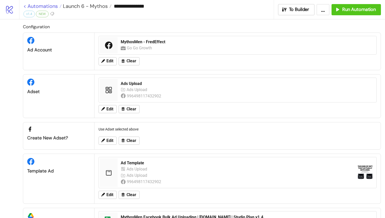
click at [27, 4] on link "< Automations" at bounding box center [42, 6] width 38 height 5
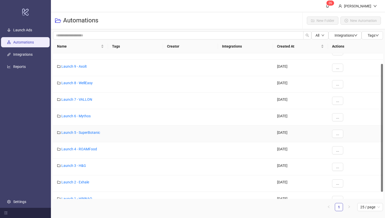
scroll to position [20, 0]
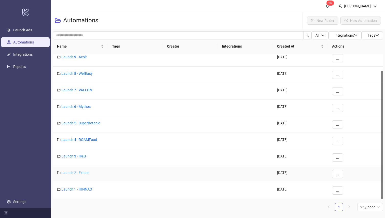
click at [76, 172] on link "Launch 2 - Exhale" at bounding box center [75, 173] width 28 height 4
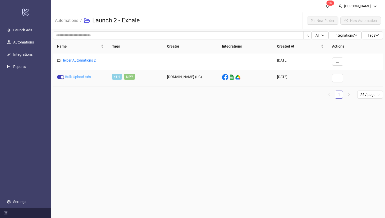
click at [76, 76] on link "Bulk-Upload Ads" at bounding box center [78, 77] width 26 height 4
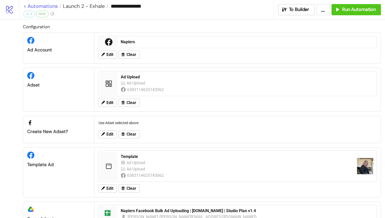
click at [26, 5] on link "< Automations" at bounding box center [42, 6] width 38 height 5
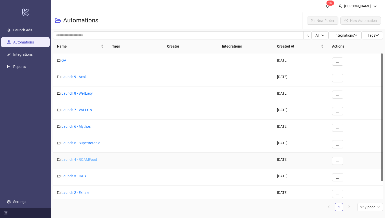
click at [85, 160] on link "Launch 4 - ROAMFood" at bounding box center [79, 159] width 36 height 4
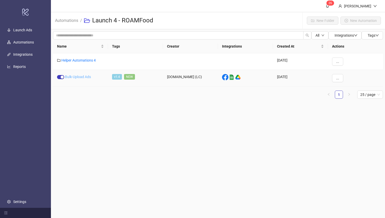
click at [75, 77] on link "Bulk-Upload Ads" at bounding box center [78, 77] width 26 height 4
